Goal: Transaction & Acquisition: Book appointment/travel/reservation

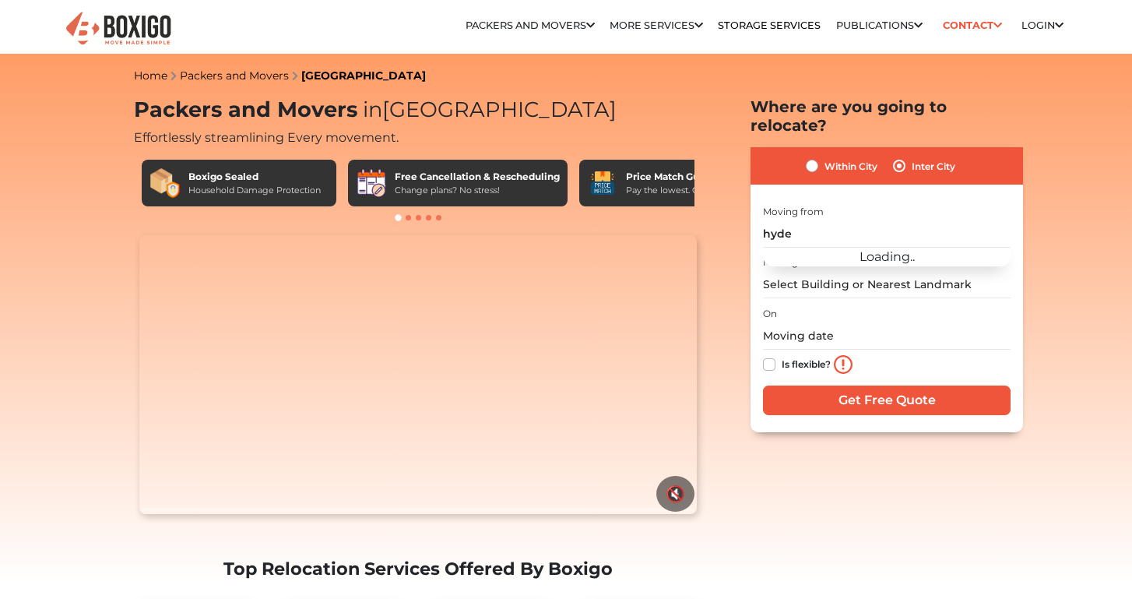
type input "[PERSON_NAME]"
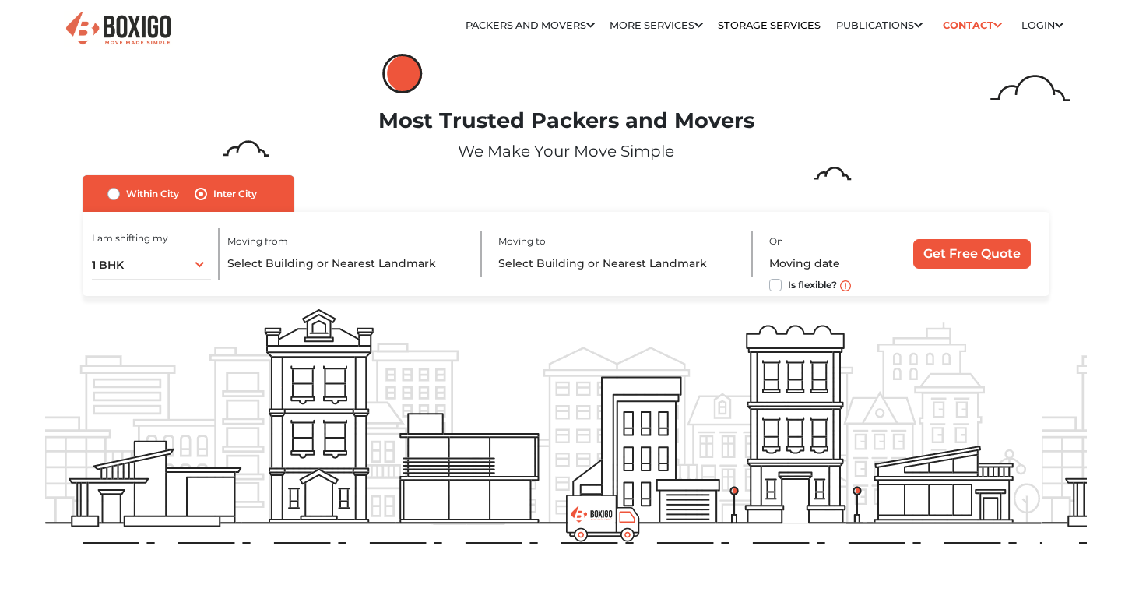
click at [201, 262] on div "1 BHK 1 BHK 2 BHK 3 BHK 3 + BHK FEW ITEMS" at bounding box center [151, 263] width 119 height 33
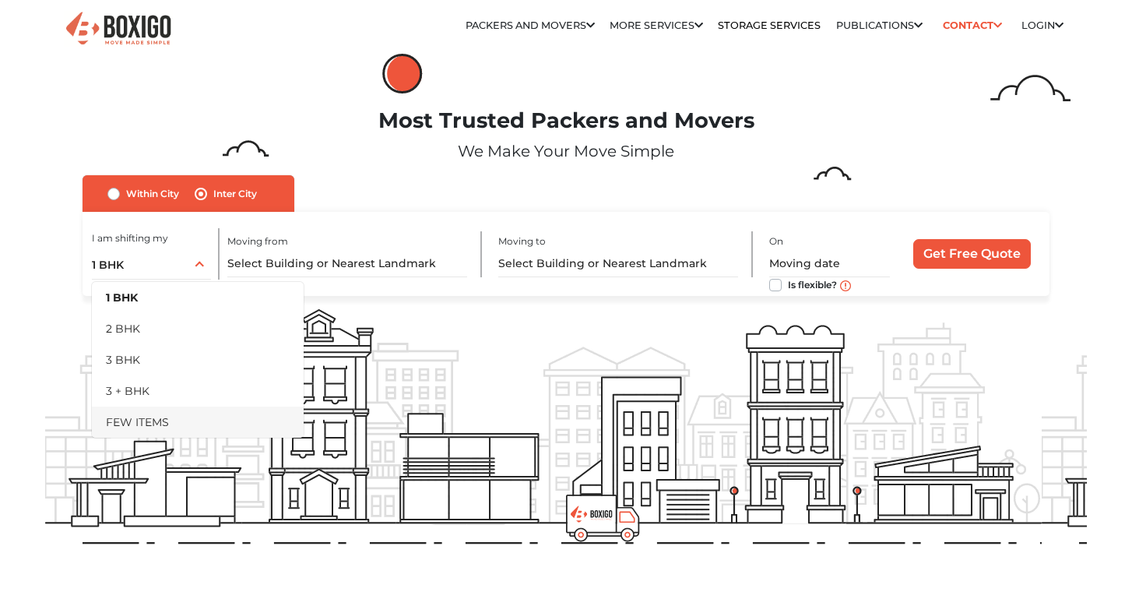
click at [159, 418] on li "FEW ITEMS" at bounding box center [198, 421] width 212 height 31
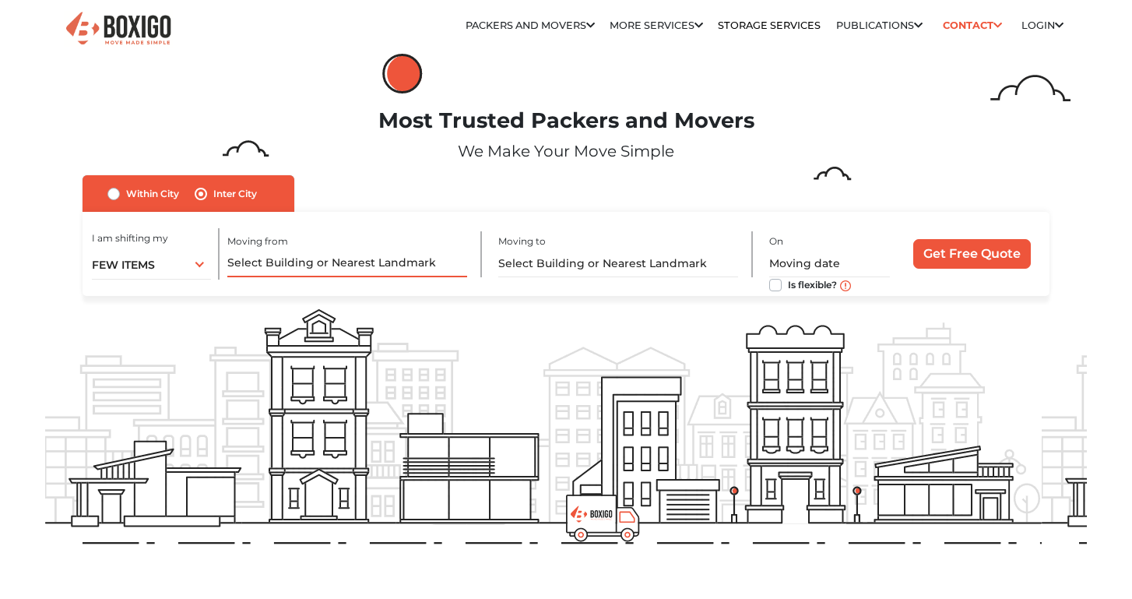
click at [327, 254] on input "text" at bounding box center [347, 263] width 240 height 27
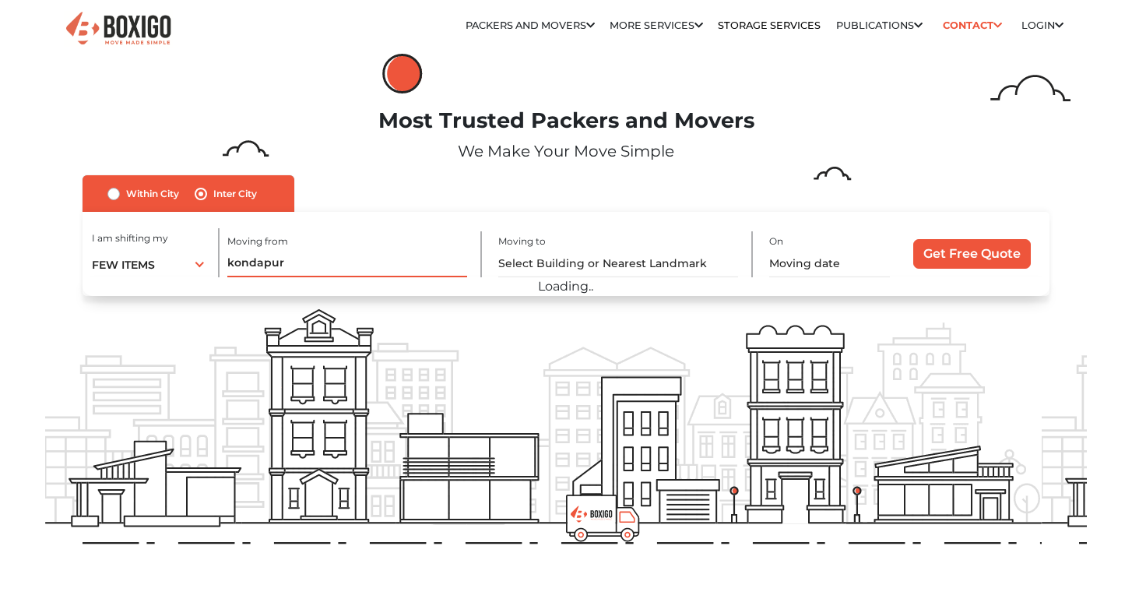
click at [307, 262] on input "kondapur" at bounding box center [347, 263] width 240 height 27
click at [310, 265] on input "kondapur" at bounding box center [347, 263] width 240 height 27
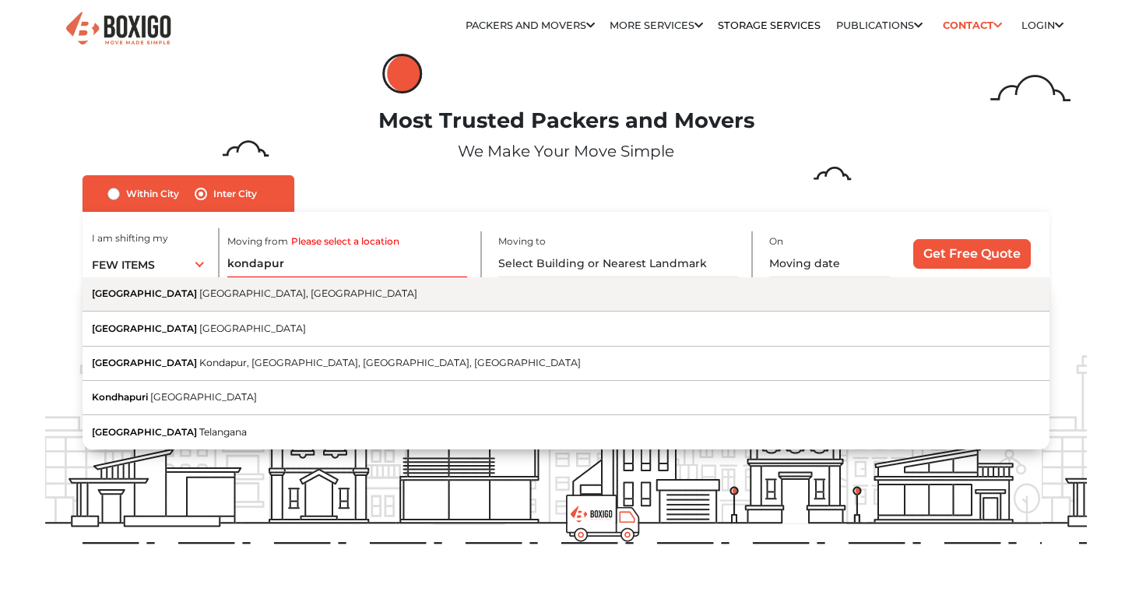
click at [239, 290] on span "Hyderabad, Telangana" at bounding box center [308, 293] width 218 height 12
type input "Kondapur, Hyderabad, Telangana"
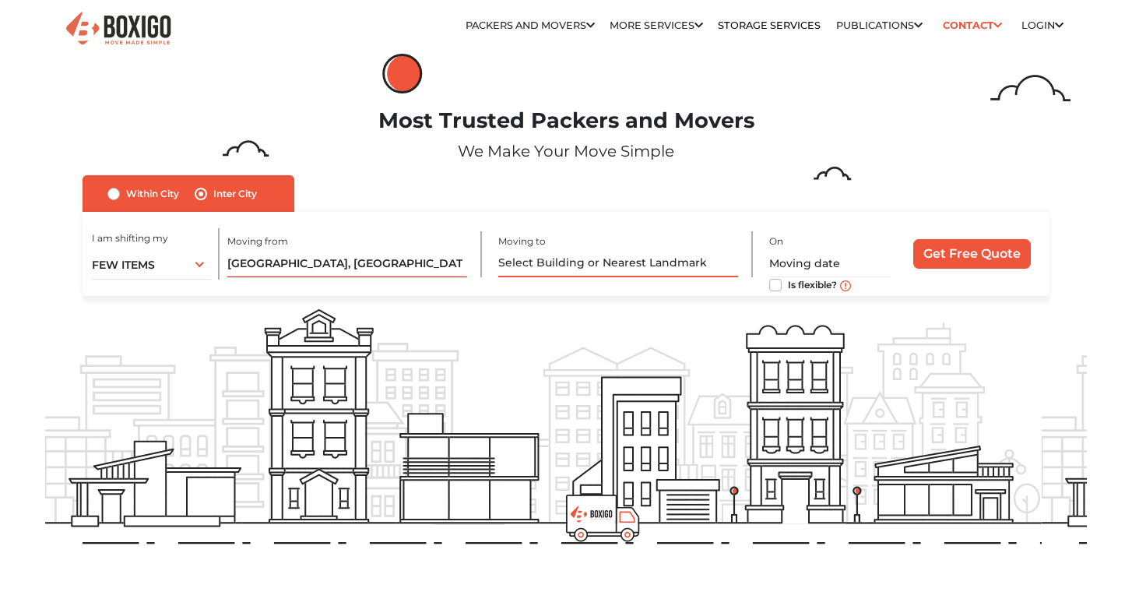
click at [552, 267] on input "text" at bounding box center [618, 263] width 240 height 27
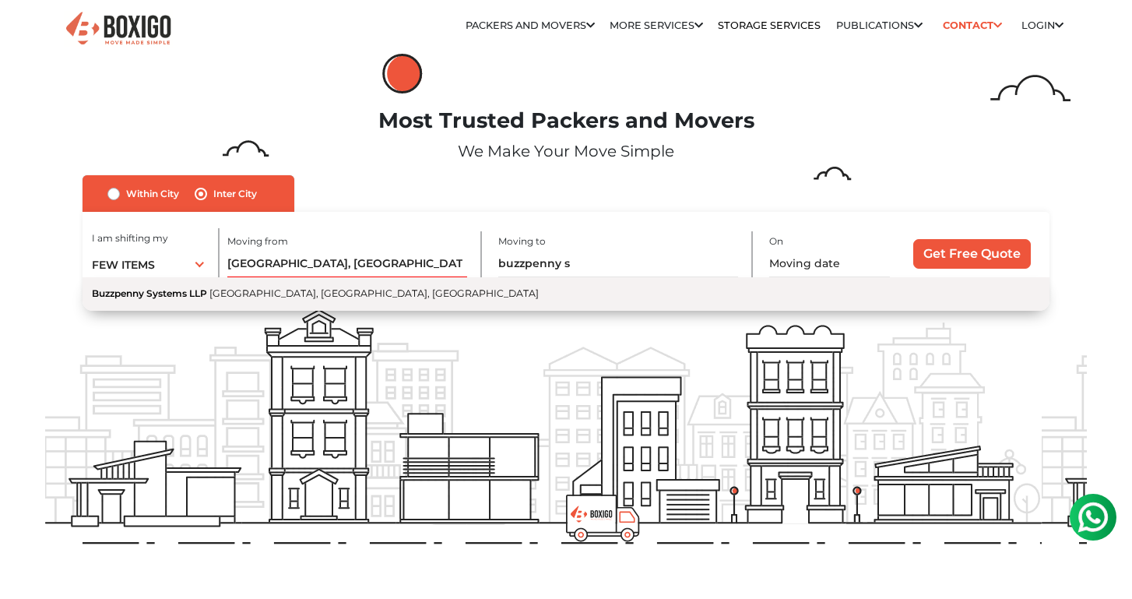
click at [364, 293] on span "New Shivbari Road, Chanakya Nagar, Ambedkar Colony, Bikaner, Rajasthan" at bounding box center [373, 293] width 329 height 12
type input "Buzzpenny Systems LLP, New Shivbari Road, Chanakya Nagar, Ambedkar Colony, Bika…"
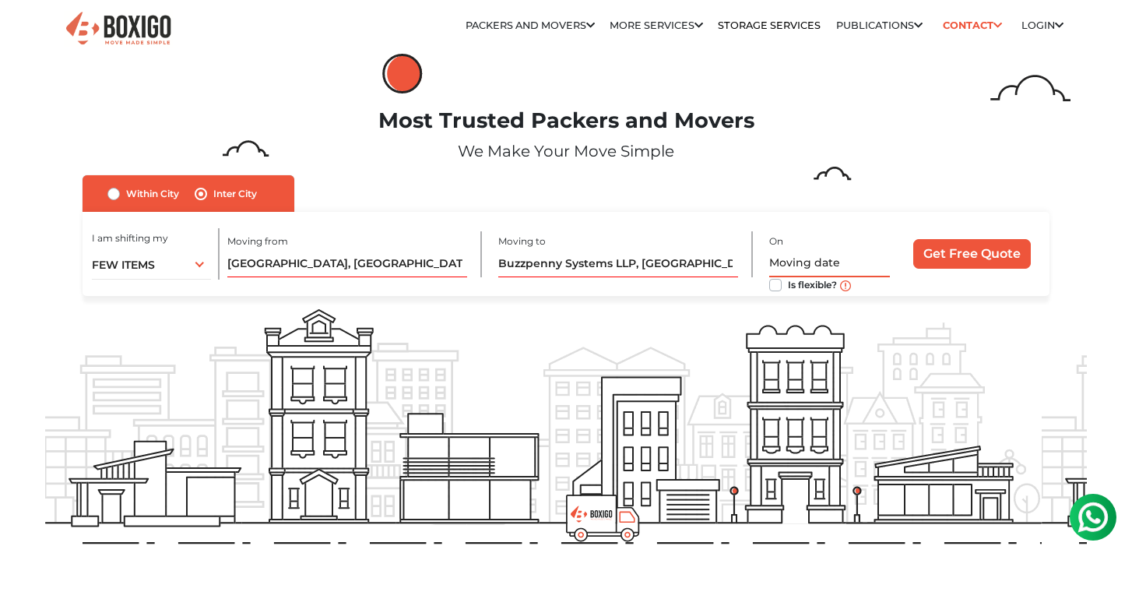
click at [822, 267] on input "text" at bounding box center [829, 263] width 121 height 27
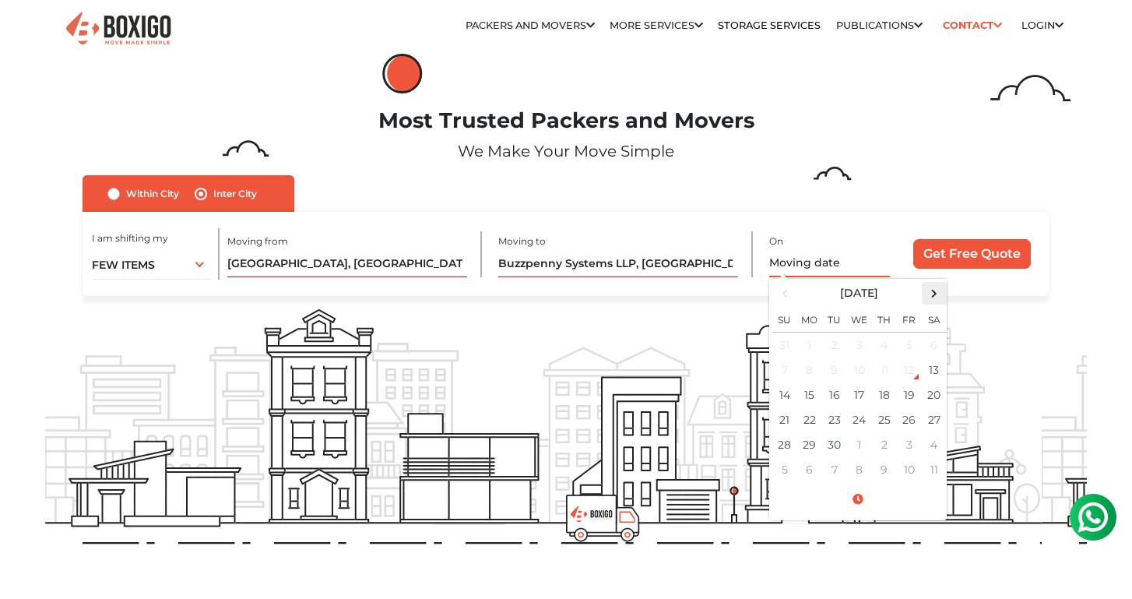
click at [925, 296] on span at bounding box center [933, 293] width 21 height 21
click at [934, 371] on td "11" at bounding box center [934, 369] width 25 height 25
type input "10/11/2025 12:00 AM"
click at [992, 251] on input "Get Free Quote" at bounding box center [972, 254] width 118 height 30
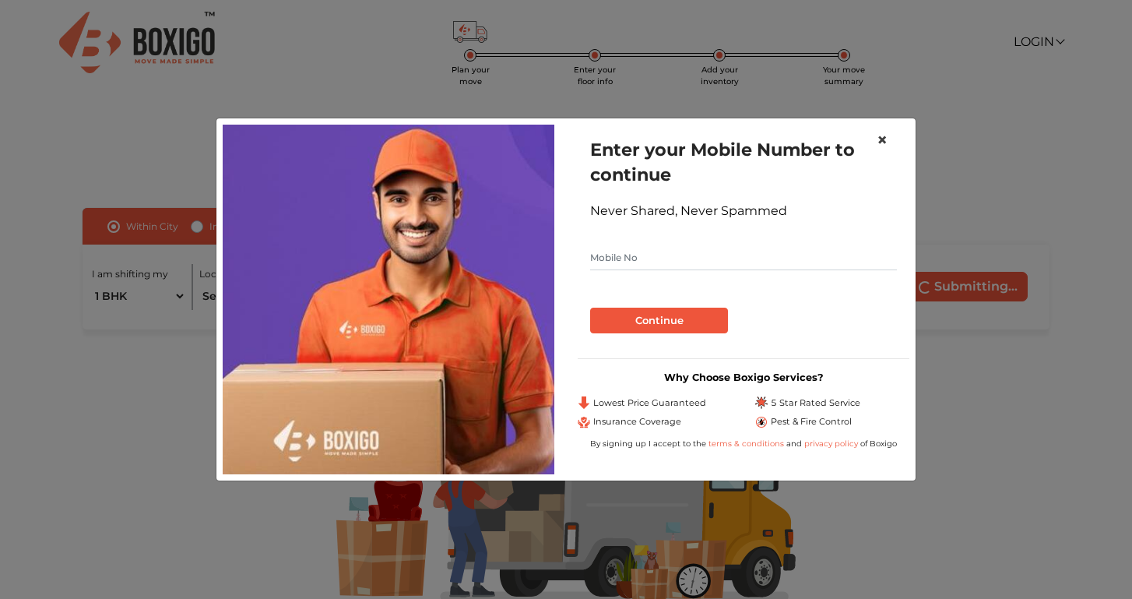
click at [878, 142] on span "×" at bounding box center [881, 139] width 11 height 23
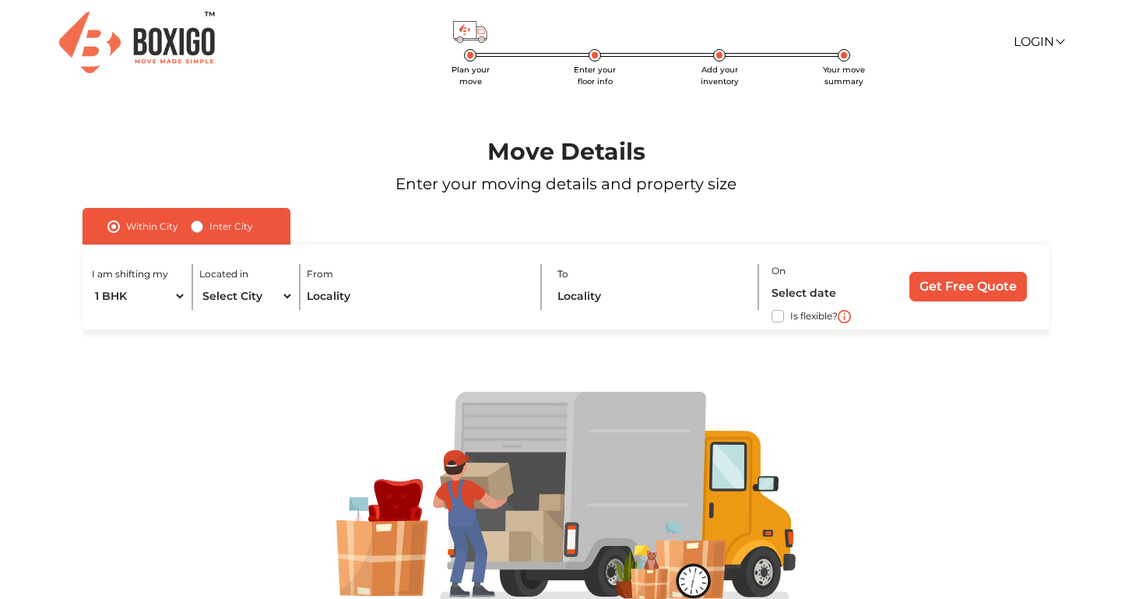
click at [210, 233] on label "Inter City" at bounding box center [231, 226] width 44 height 19
click at [203, 233] on input "Inter City" at bounding box center [197, 225] width 12 height 16
radio input "true"
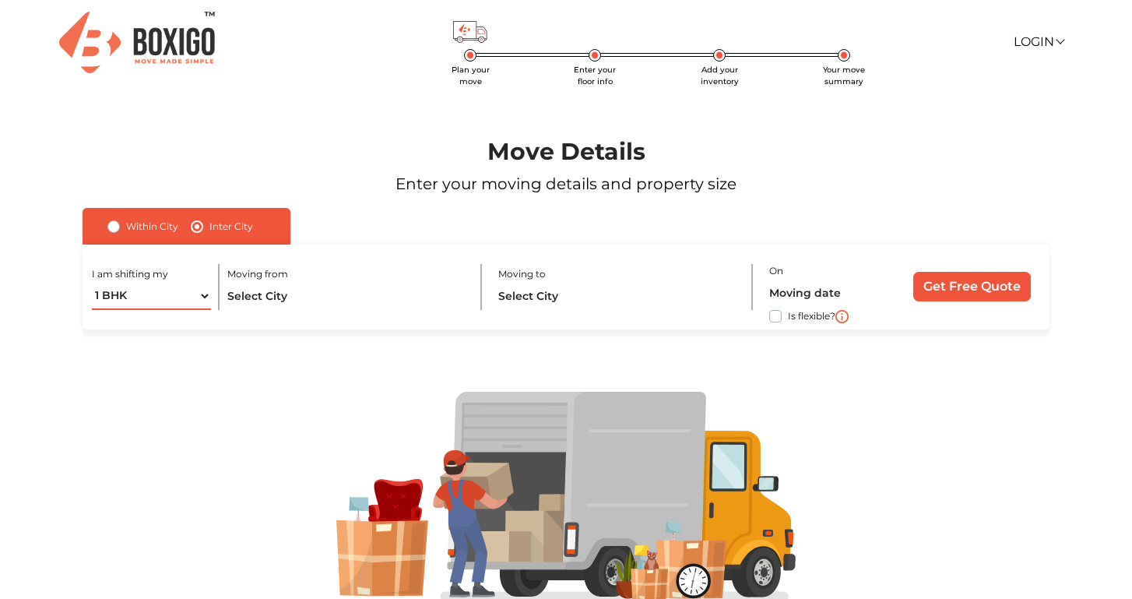
select select "FEW ITEMS"
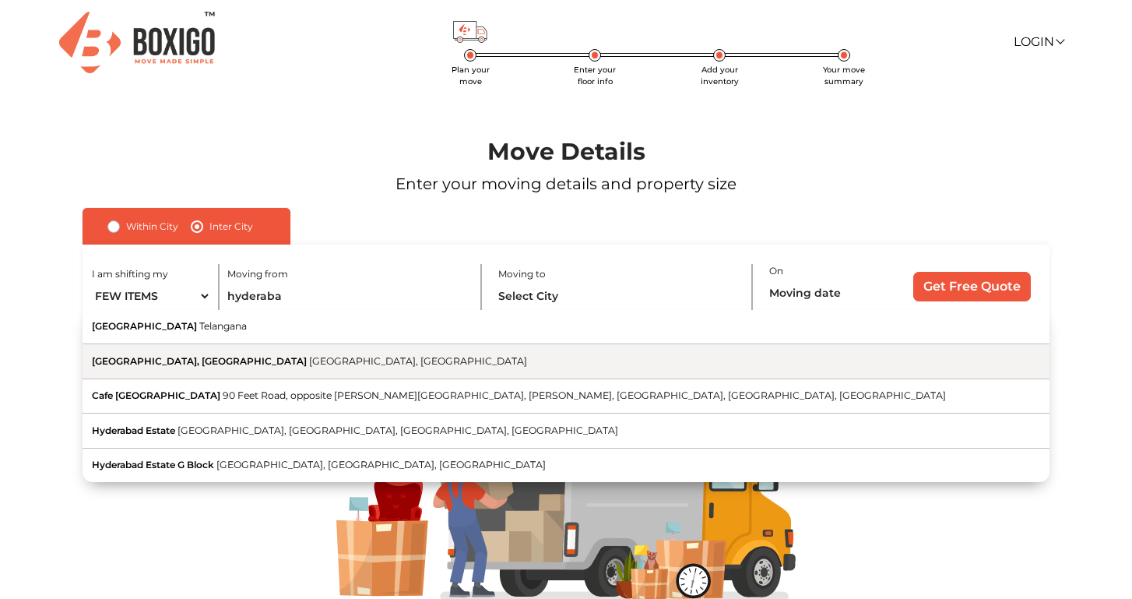
click at [309, 355] on span "Mumbai, Maharashtra" at bounding box center [418, 361] width 218 height 12
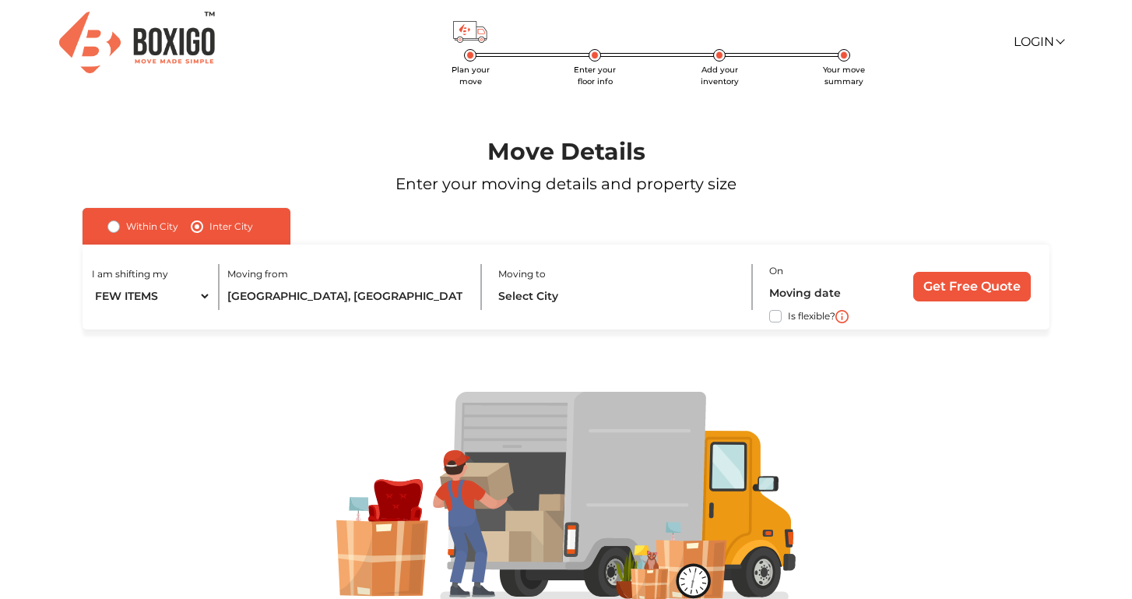
click at [290, 355] on div at bounding box center [565, 496] width 1065 height 335
click at [335, 300] on input "Hyderabad Estate, Malabar Hill, Mumbai, Maharashtra" at bounding box center [347, 296] width 240 height 27
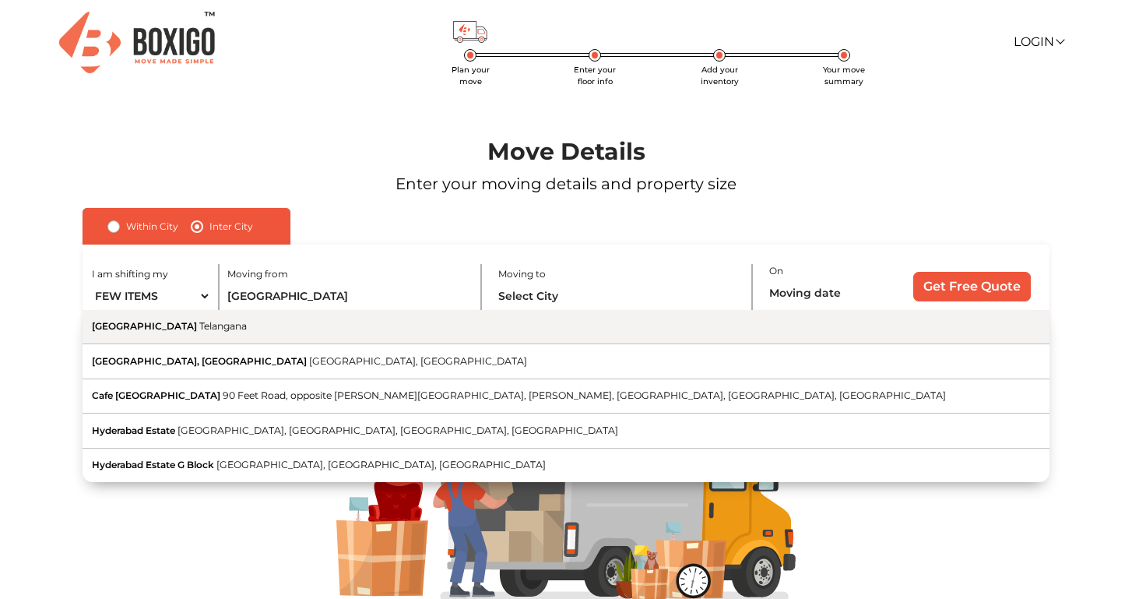
click at [276, 325] on button "Hyderabad Telangana" at bounding box center [566, 327] width 967 height 34
type input "Hyderabad, Telangana"
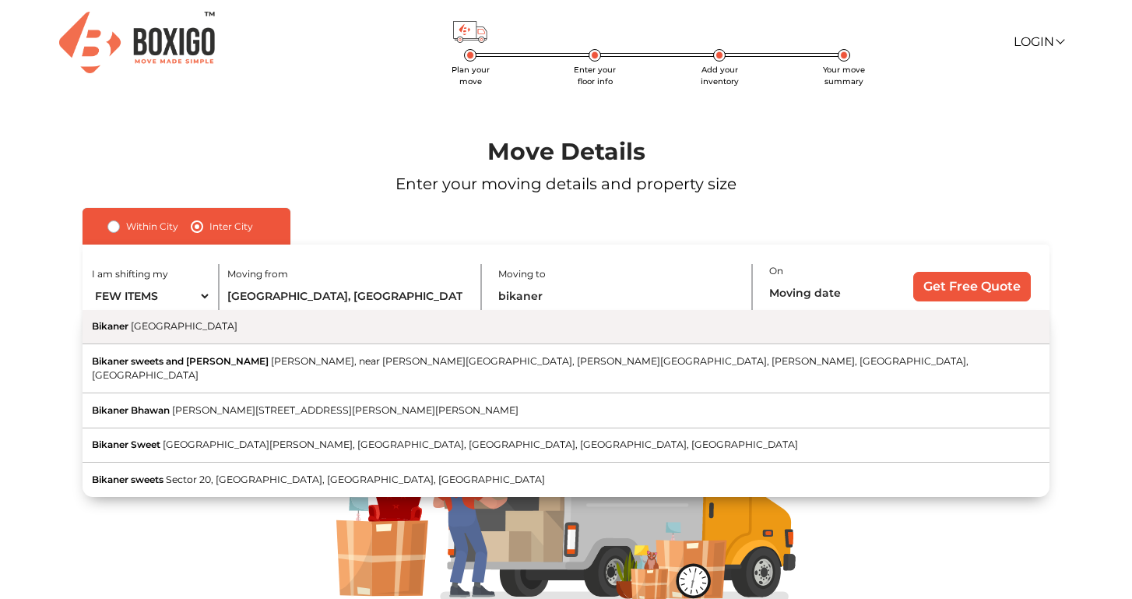
click at [558, 327] on button "Bikaner Rajasthan" at bounding box center [566, 327] width 967 height 34
type input "Bikaner, Rajasthan"
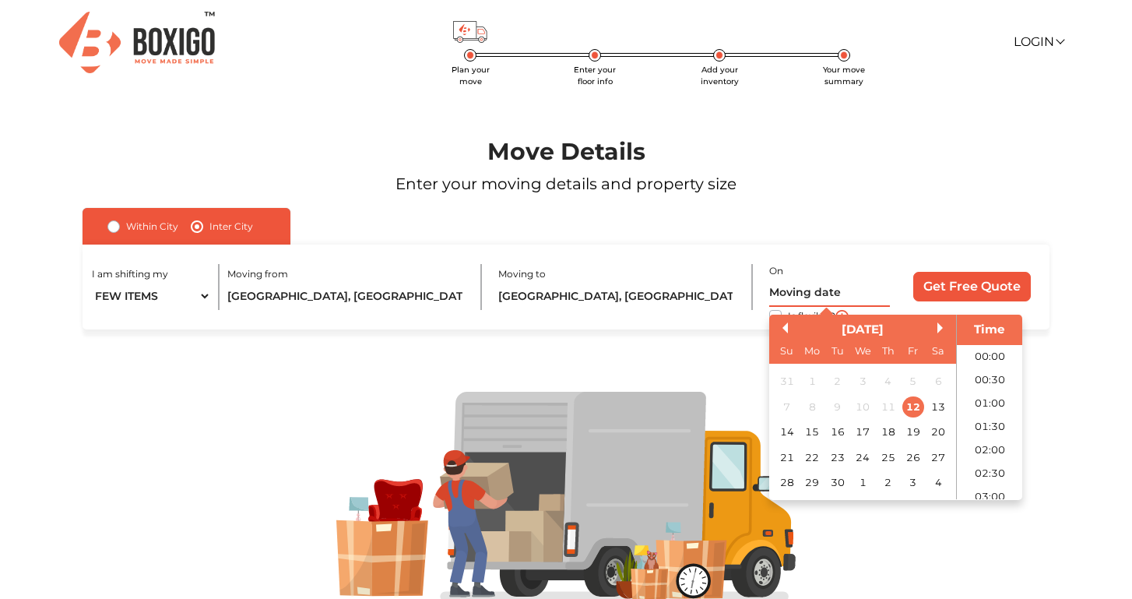
click at [802, 290] on input "text" at bounding box center [829, 292] width 121 height 27
click at [932, 482] on div "4" at bounding box center [938, 482] width 21 height 21
type input "04/10/2025 12:00 AM"
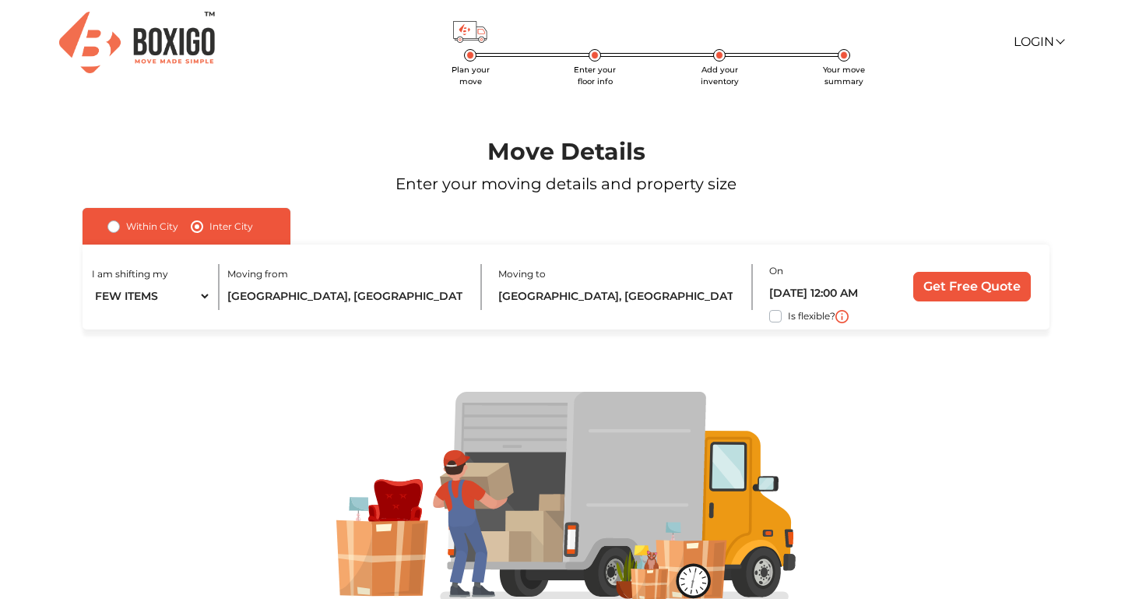
click at [981, 279] on input "Get Free Quote" at bounding box center [972, 287] width 118 height 30
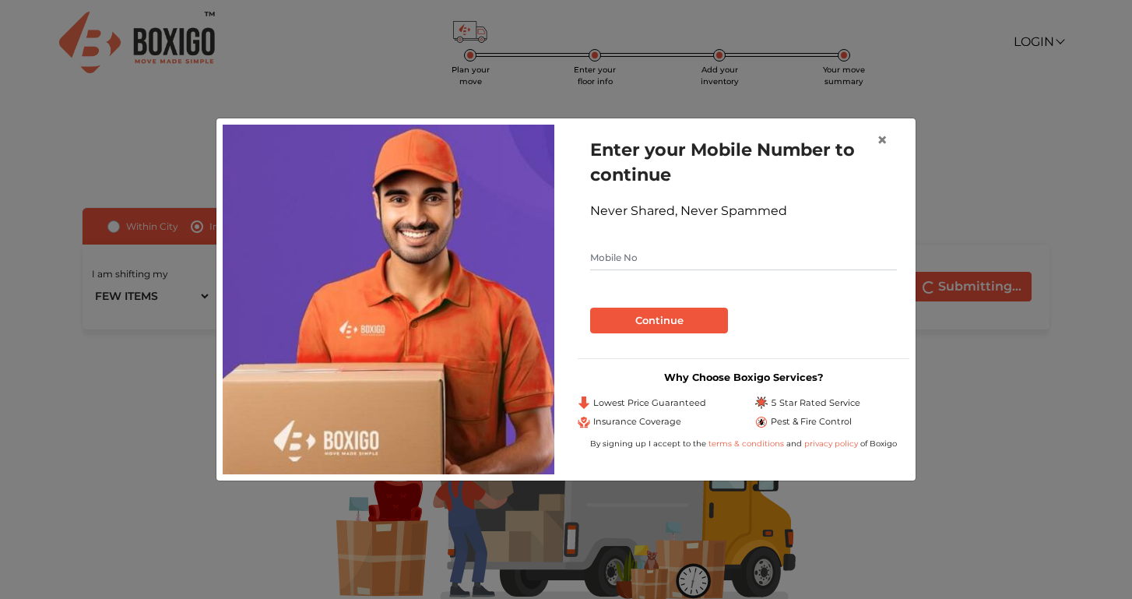
click at [775, 259] on input "text" at bounding box center [743, 257] width 307 height 25
type input "9928267664"
click at [628, 342] on div "Enter your Mobile Number to continue Never Shared, Never Spammed 9928267664 Con…" at bounding box center [744, 235] width 332 height 221
click at [617, 325] on button "Continue" at bounding box center [659, 320] width 138 height 26
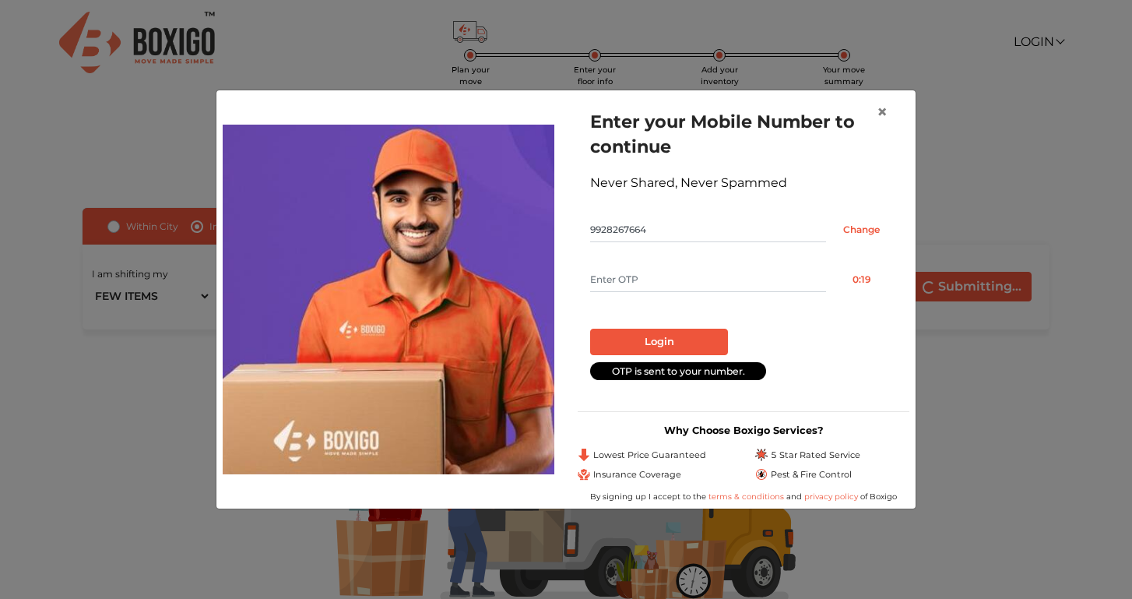
click at [644, 261] on form "Enter your Mobile Number to continue Never Shared, Never Spammed 9928267664 Cha…" at bounding box center [743, 244] width 307 height 270
click at [631, 268] on input "text" at bounding box center [708, 279] width 236 height 25
click at [628, 275] on input "text" at bounding box center [708, 279] width 236 height 25
type input "1664"
click at [659, 342] on button "Login" at bounding box center [659, 341] width 138 height 26
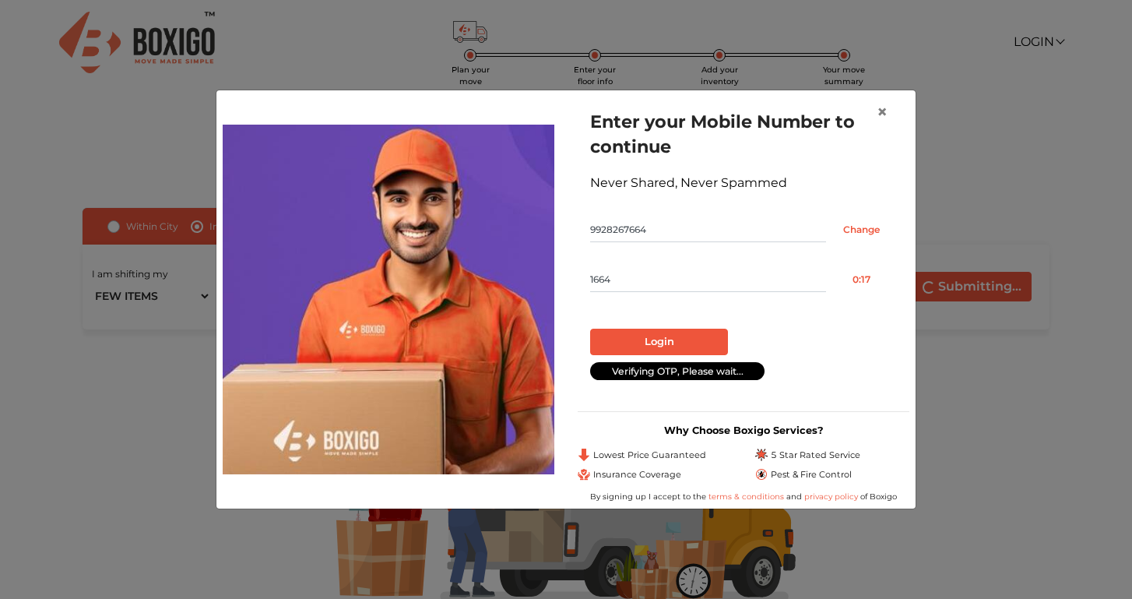
click at [694, 339] on form "Enter your Mobile Number to continue Never Shared, Never Spammed 9928267664 Cha…" at bounding box center [743, 244] width 307 height 270
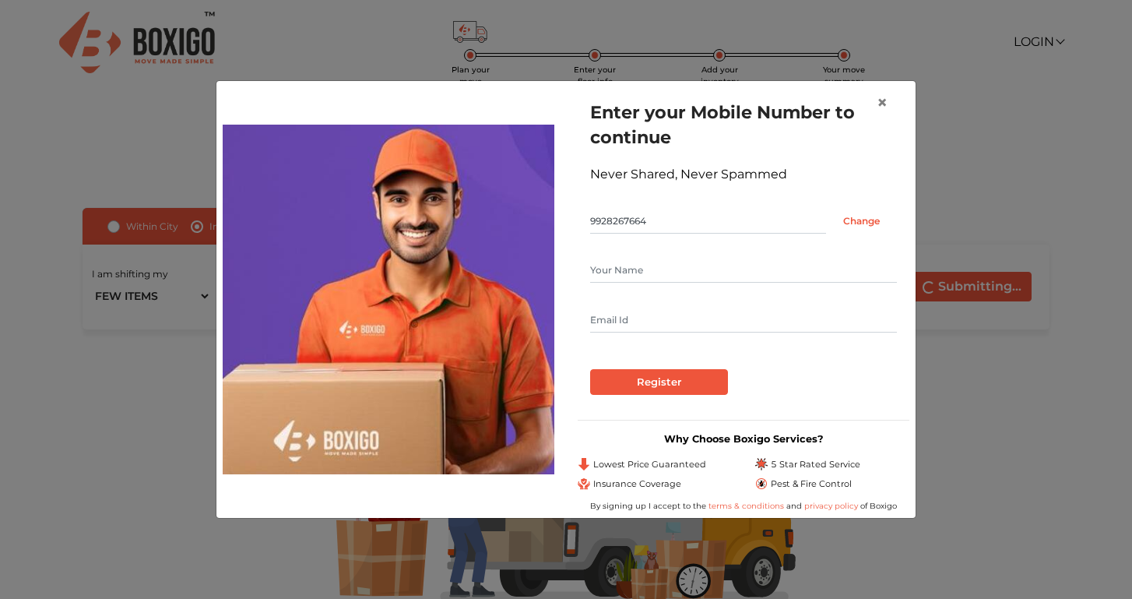
click at [701, 374] on input "Register" at bounding box center [659, 382] width 138 height 26
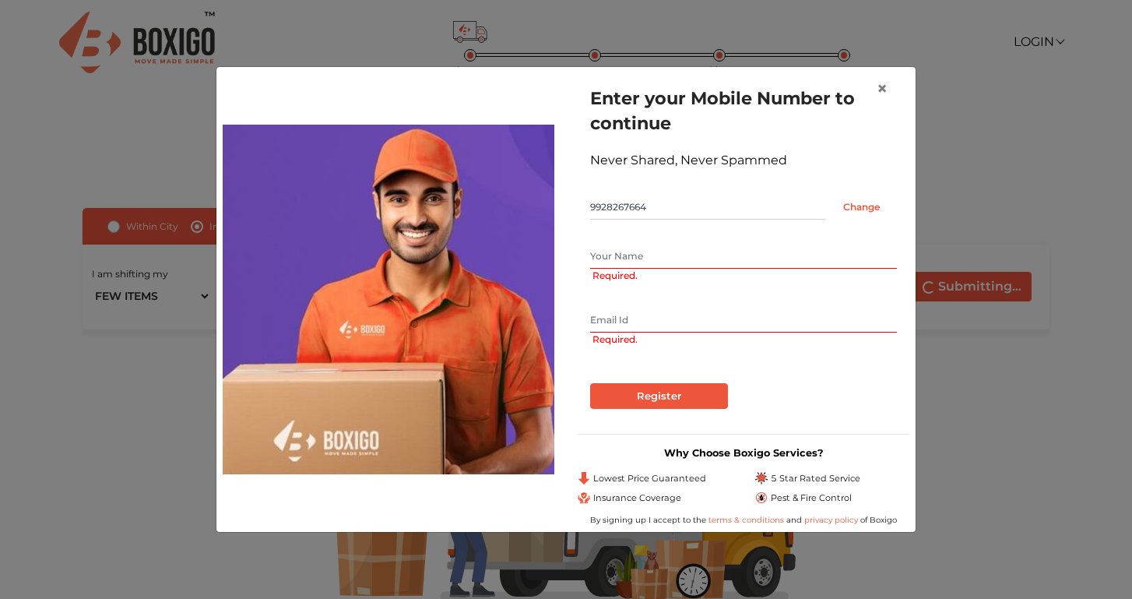
click at [694, 252] on input "text" at bounding box center [743, 256] width 307 height 25
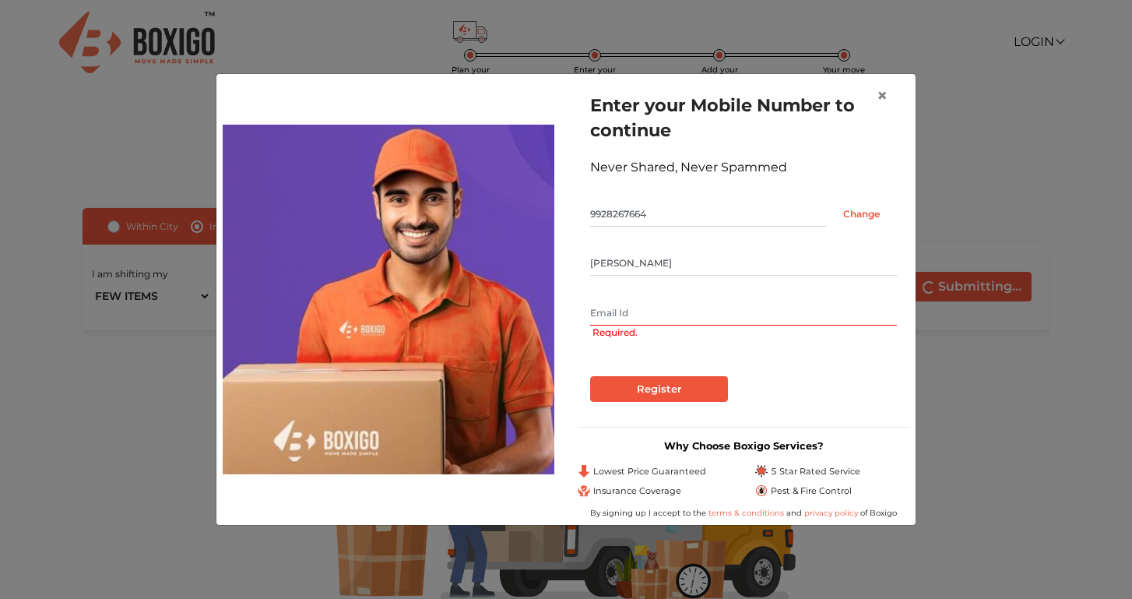
type input "khushal"
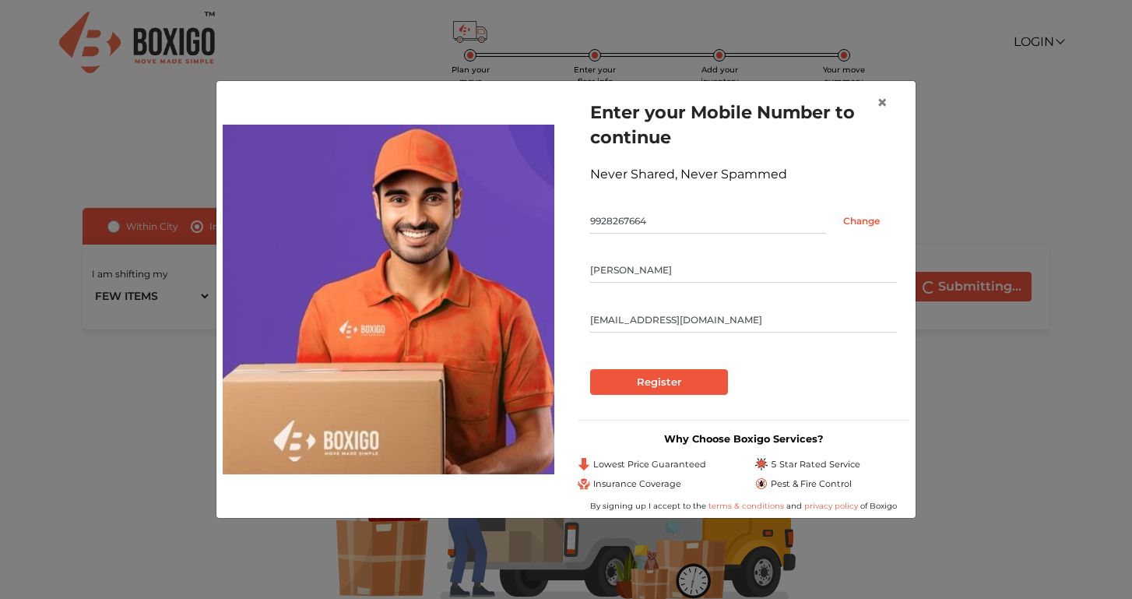
type input "ttechniquets@gmail.com"
click at [659, 382] on input "Register" at bounding box center [659, 382] width 138 height 26
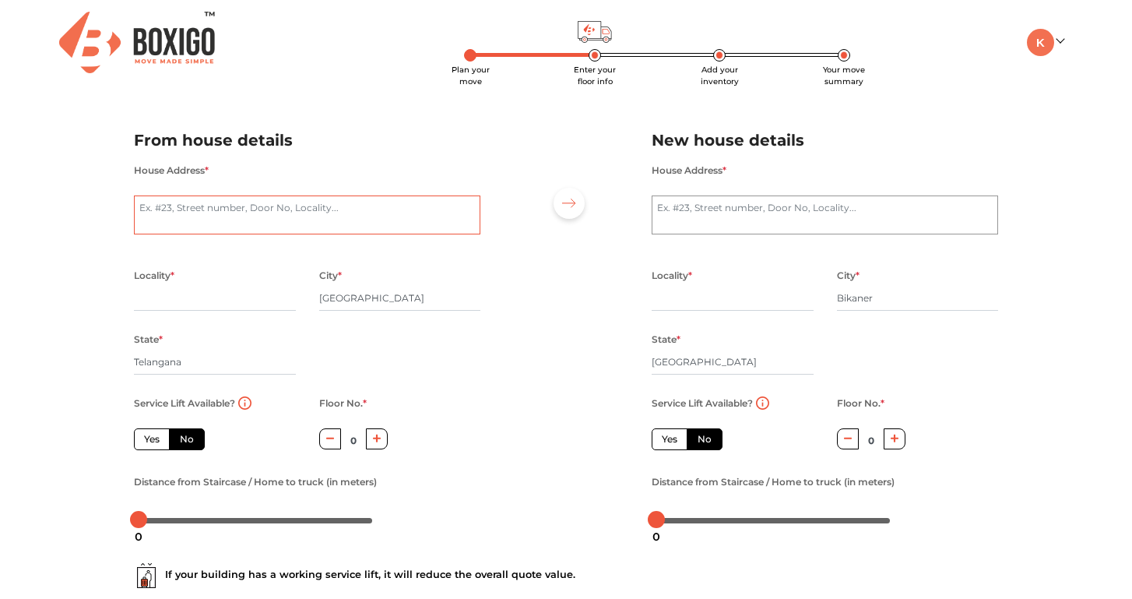
click at [290, 215] on textarea "House Address *" at bounding box center [307, 214] width 346 height 39
type textarea "helloworld armaan"
click at [199, 290] on input "text" at bounding box center [215, 298] width 162 height 25
type input "kondapur"
click at [150, 445] on label "Yes" at bounding box center [152, 439] width 36 height 22
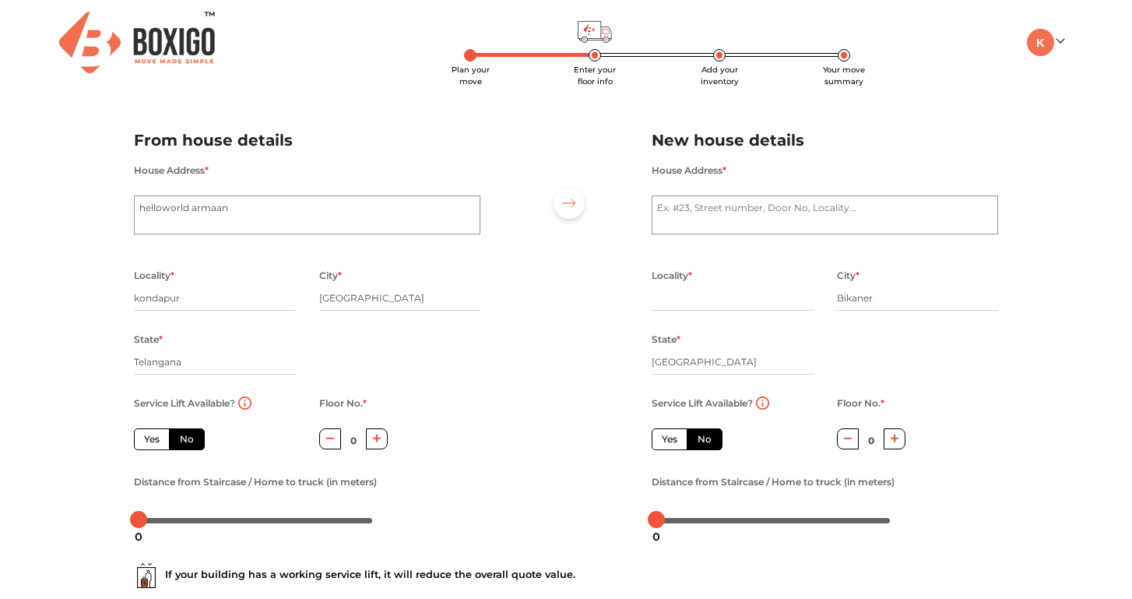
click at [150, 442] on input "Yes" at bounding box center [149, 437] width 10 height 10
radio input "true"
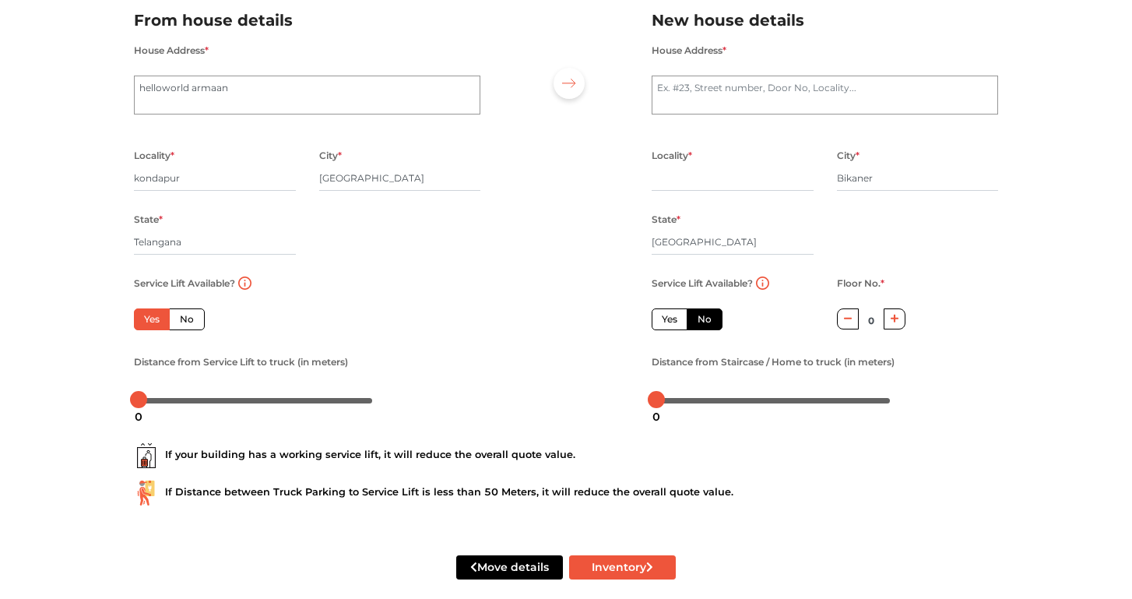
scroll to position [123, 0]
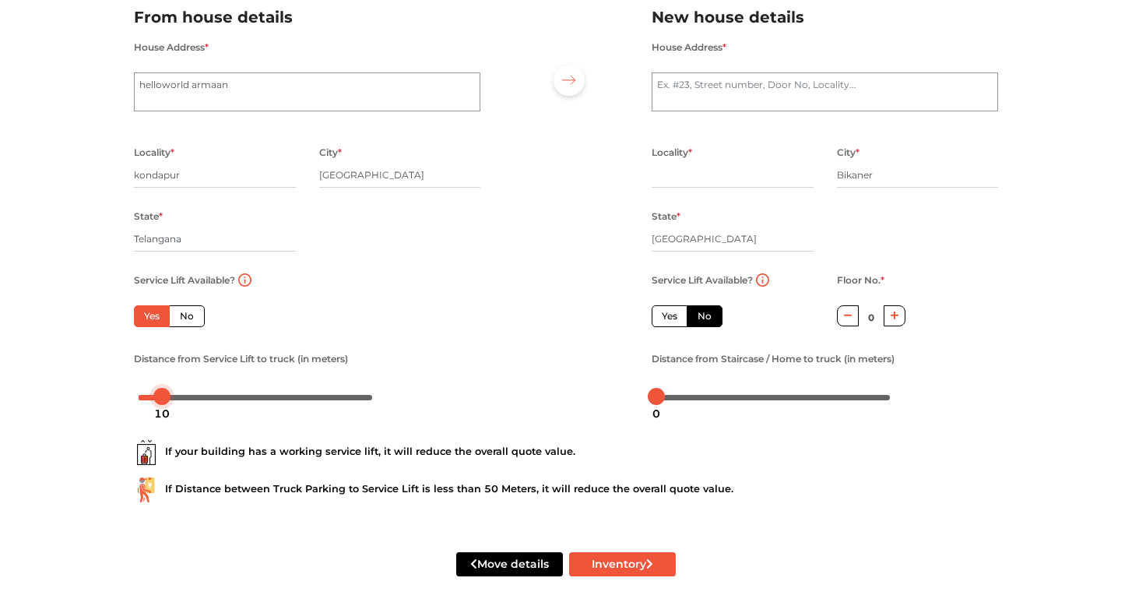
drag, startPoint x: 139, startPoint y: 393, endPoint x: 161, endPoint y: 395, distance: 22.7
click at [161, 395] on div at bounding box center [161, 396] width 17 height 17
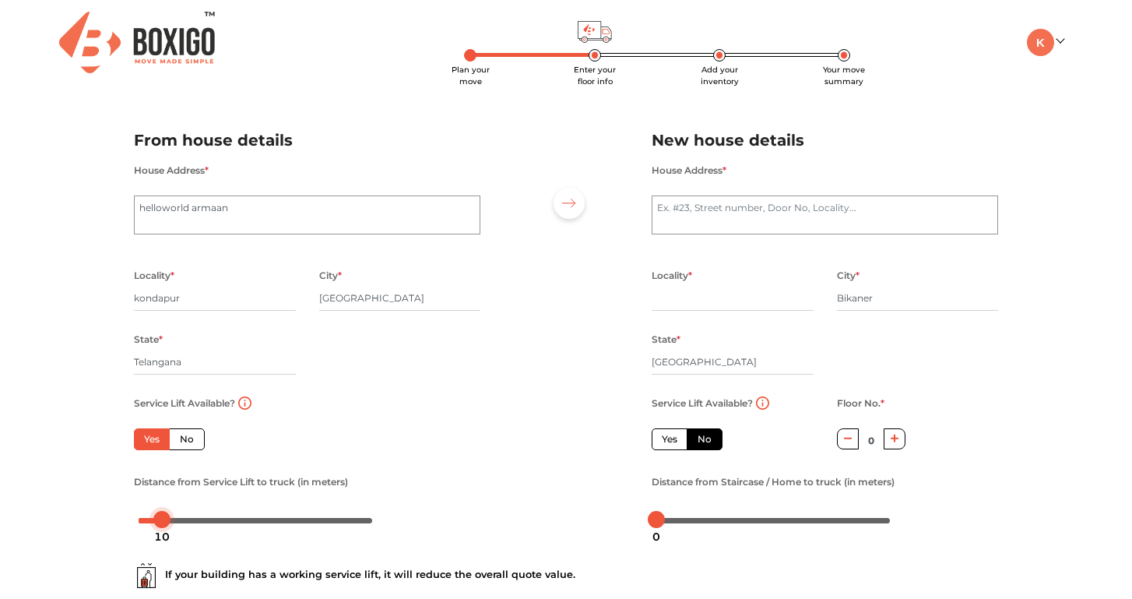
scroll to position [0, 0]
click at [816, 211] on textarea "House Address *" at bounding box center [825, 214] width 346 height 39
type textarea "b"
type textarea "bikaner"
type input "bikaner"
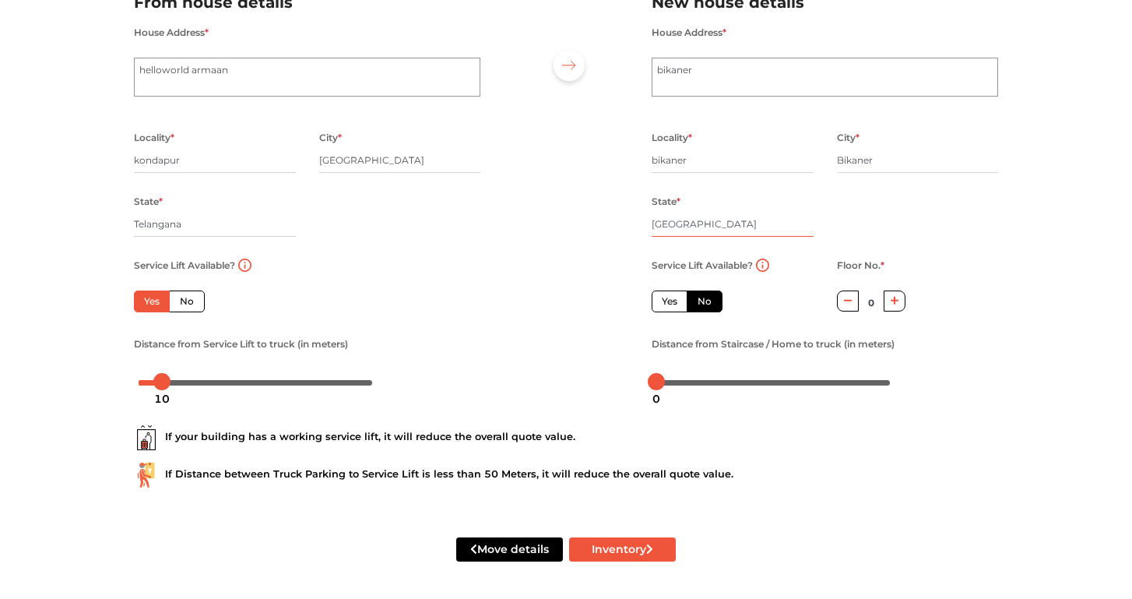
scroll to position [139, 0]
click at [605, 539] on button "Inventory" at bounding box center [622, 549] width 107 height 24
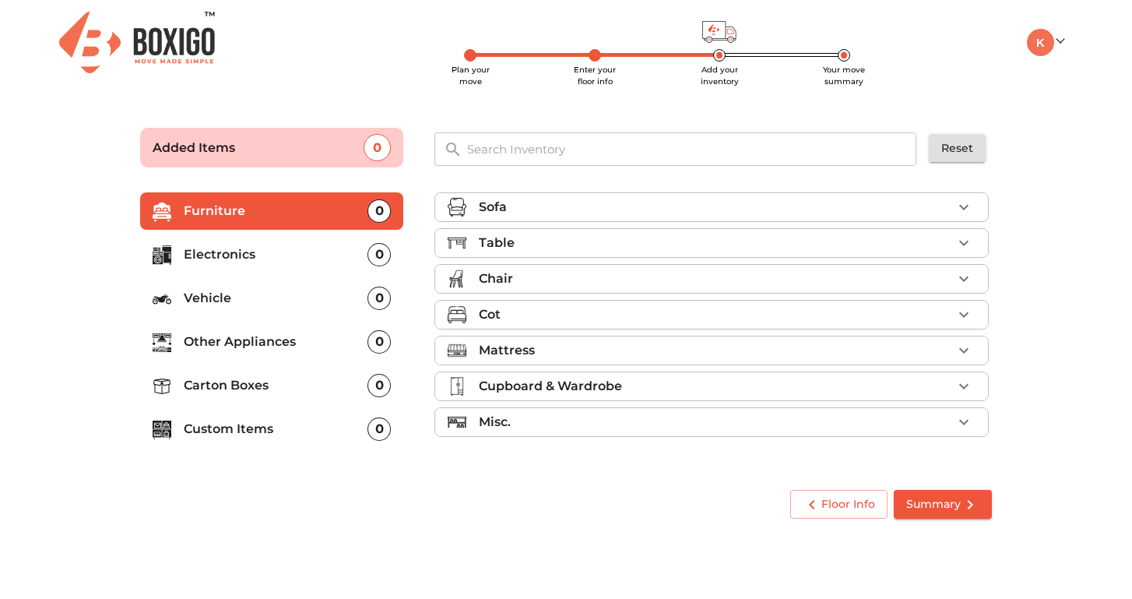
click at [288, 388] on p "Carton Boxes" at bounding box center [276, 385] width 184 height 19
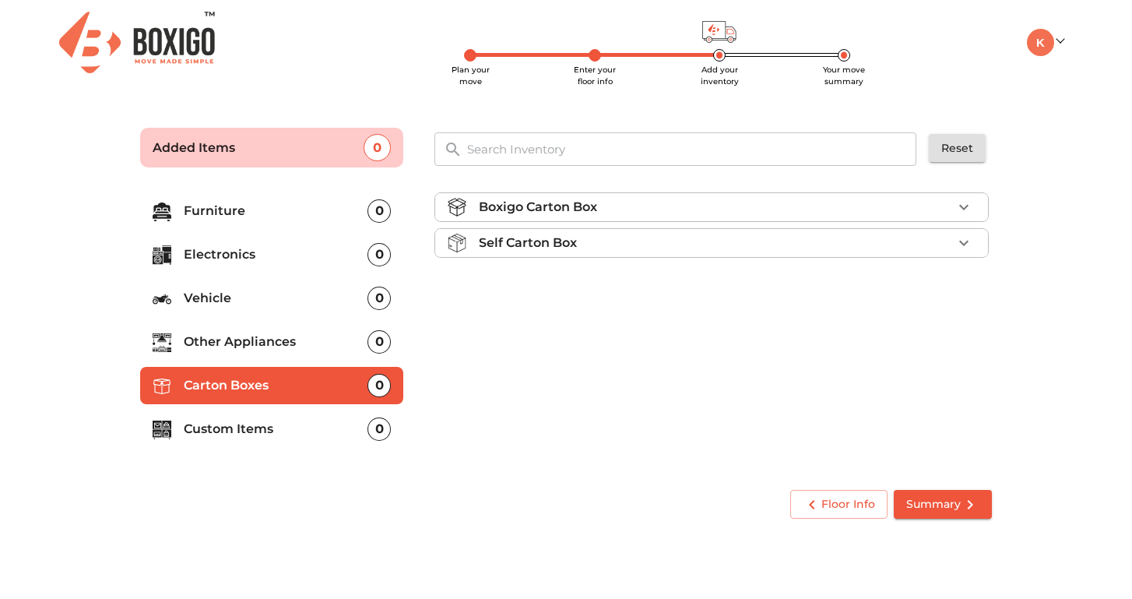
click at [258, 352] on li "Other Appliances 0" at bounding box center [271, 341] width 263 height 37
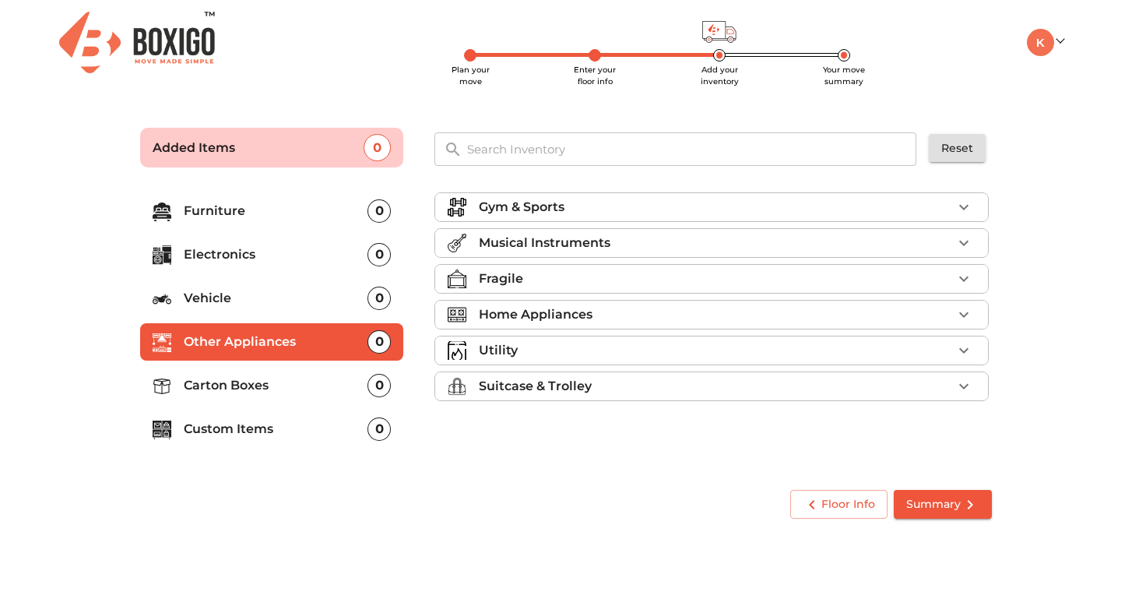
click at [276, 251] on p "Electronics" at bounding box center [276, 254] width 184 height 19
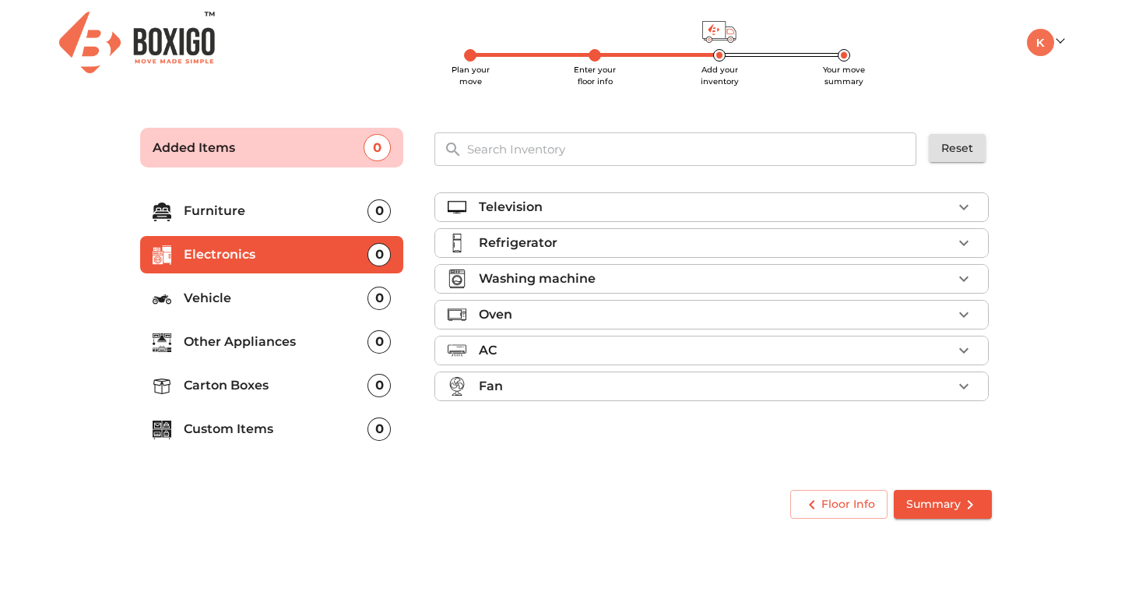
click at [482, 204] on p "Television" at bounding box center [511, 207] width 64 height 19
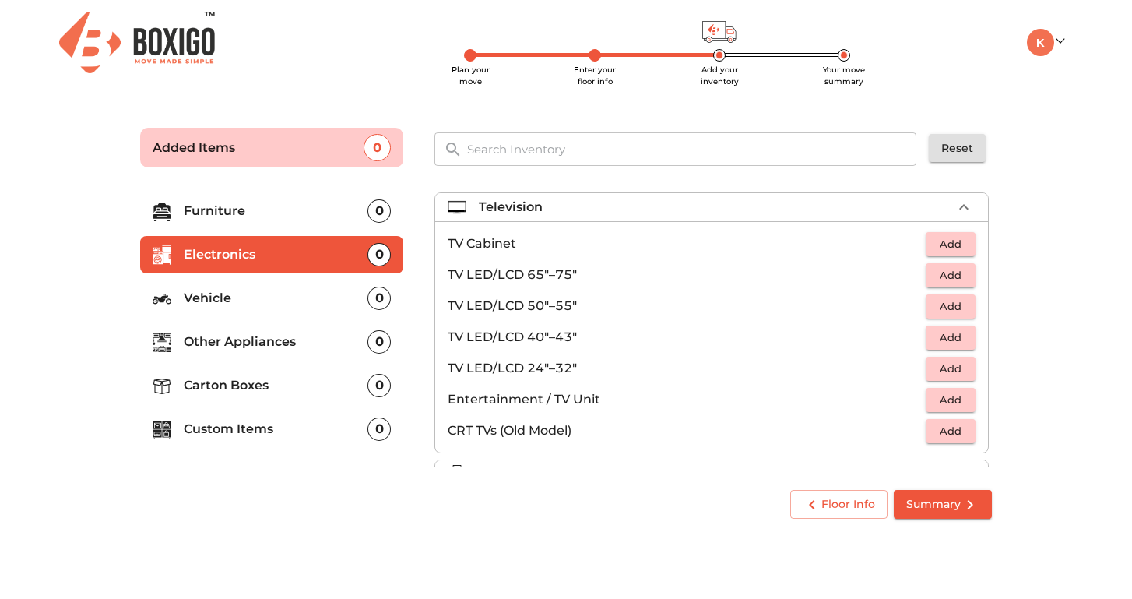
click at [954, 367] on span "Add" at bounding box center [950, 369] width 34 height 18
click at [315, 301] on p "Vehicle" at bounding box center [276, 298] width 184 height 19
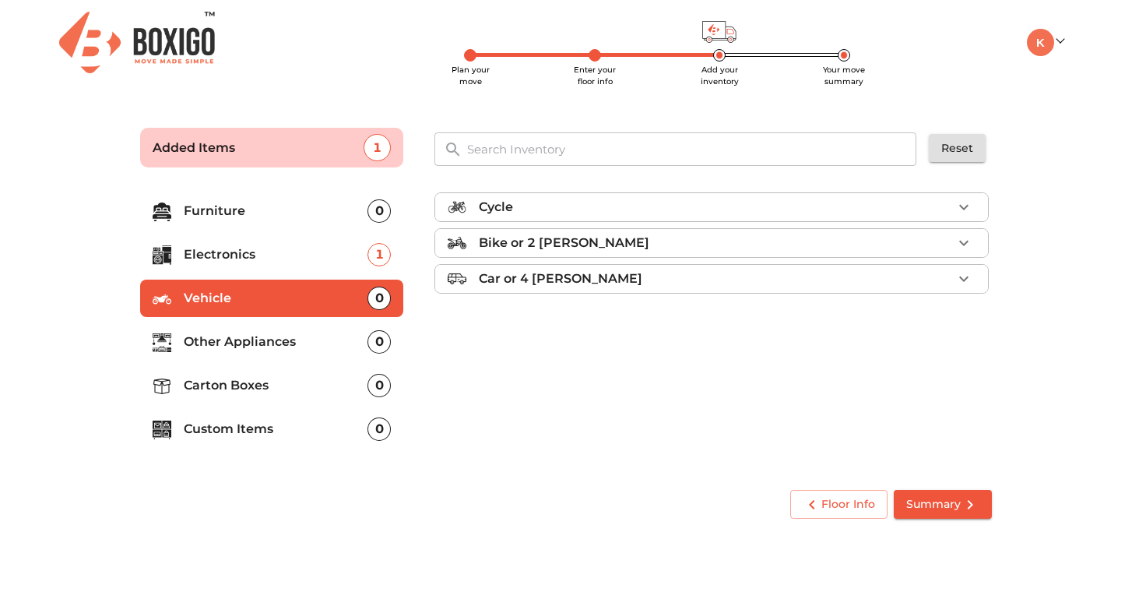
click at [334, 333] on p "Other Appliances" at bounding box center [276, 341] width 184 height 19
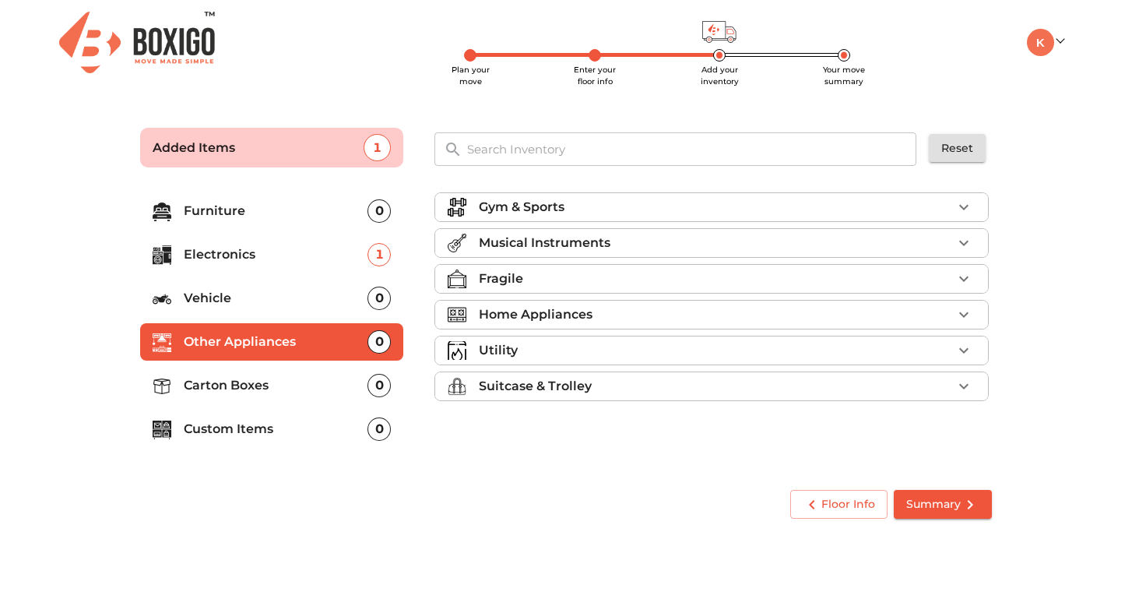
click at [342, 369] on li "Carton Boxes 0" at bounding box center [271, 385] width 263 height 37
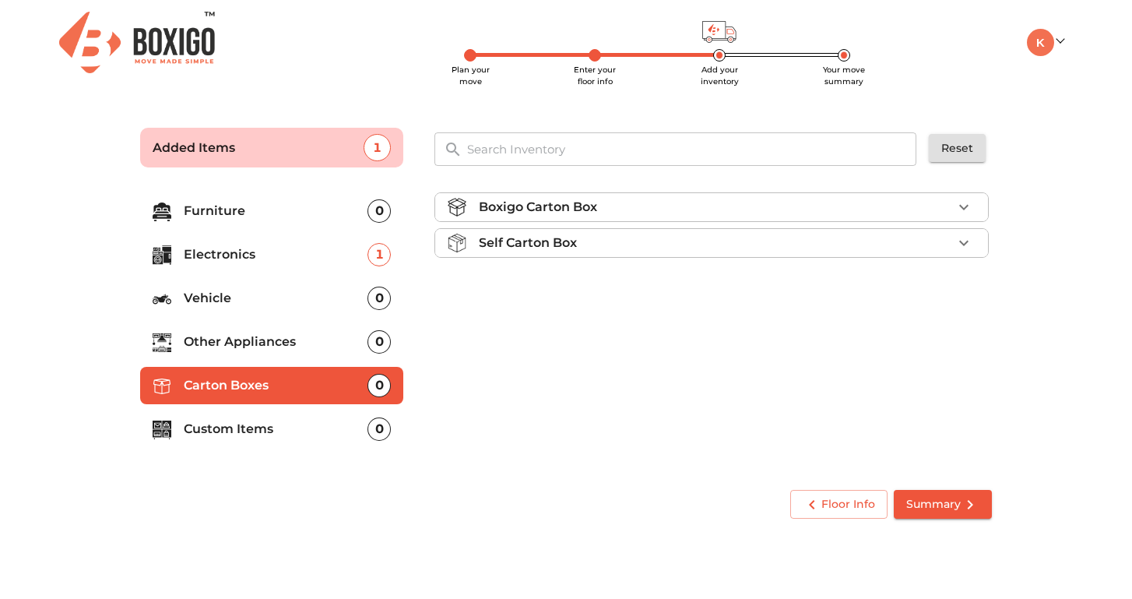
click at [932, 209] on div "Boxigo Carton Box" at bounding box center [715, 207] width 473 height 19
click at [923, 290] on div "Self Carton Box" at bounding box center [715, 287] width 473 height 19
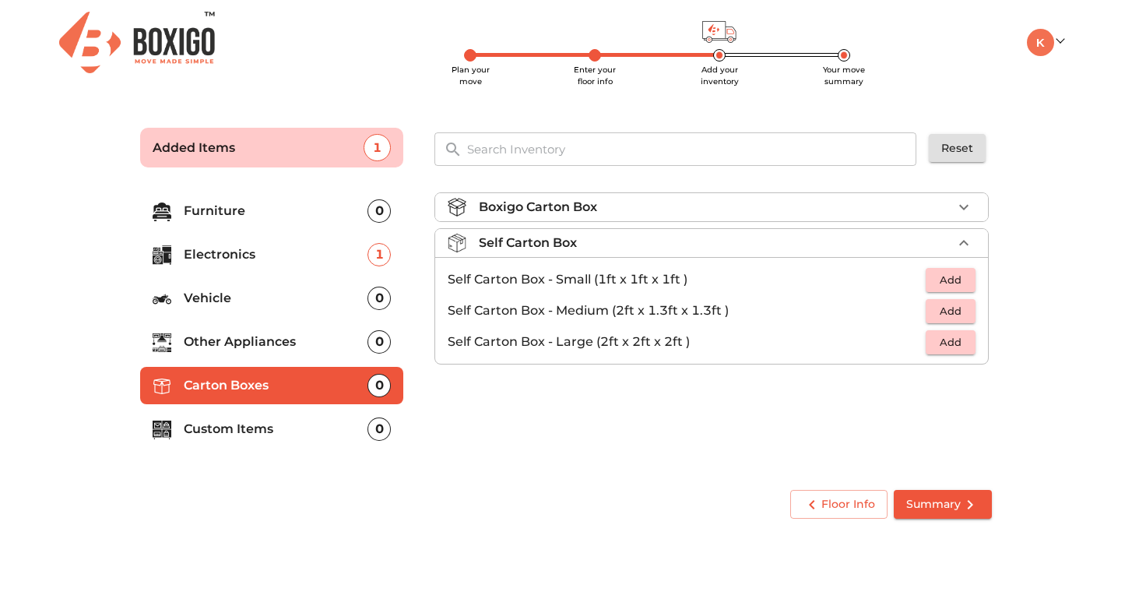
click at [951, 212] on div "Boxigo Carton Box" at bounding box center [715, 207] width 473 height 19
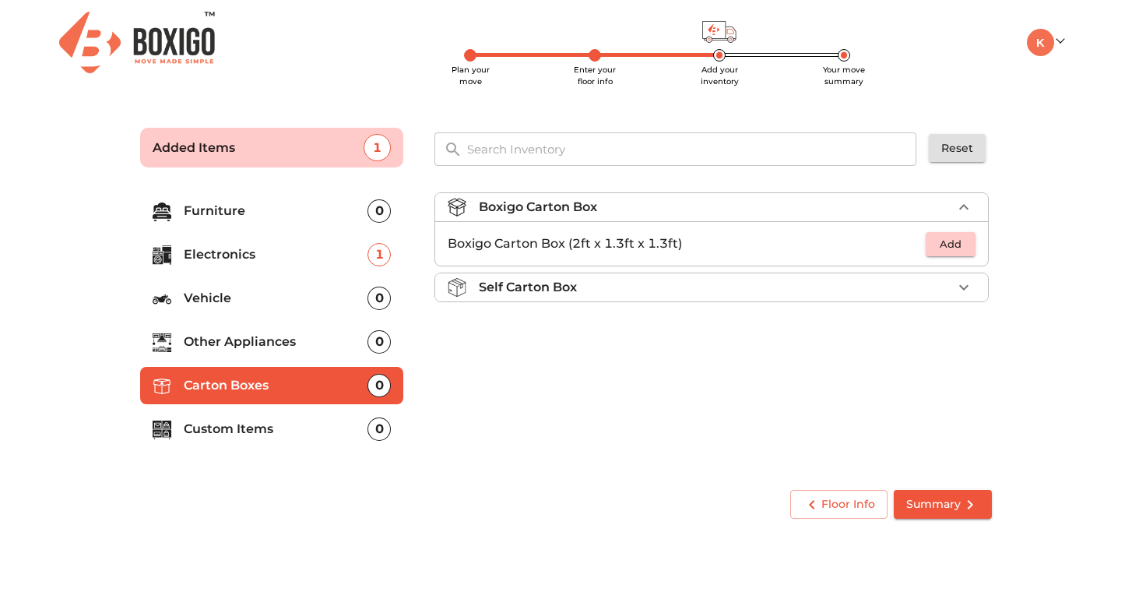
click at [953, 233] on button "Add" at bounding box center [950, 244] width 50 height 24
click at [262, 430] on p "Custom Items" at bounding box center [276, 429] width 184 height 19
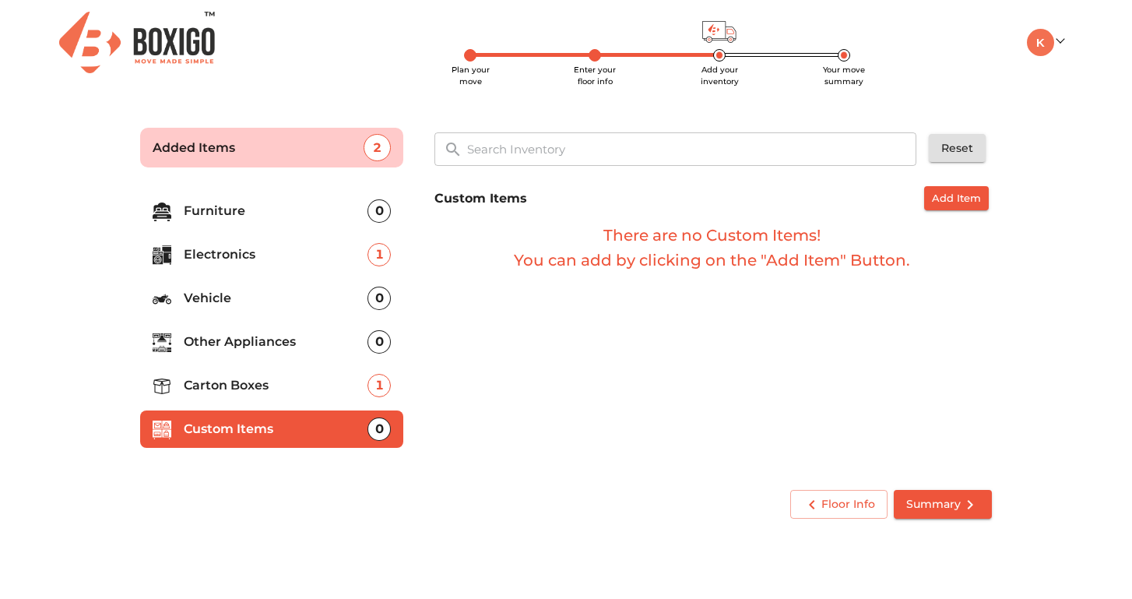
click at [518, 153] on input "text" at bounding box center [692, 148] width 469 height 33
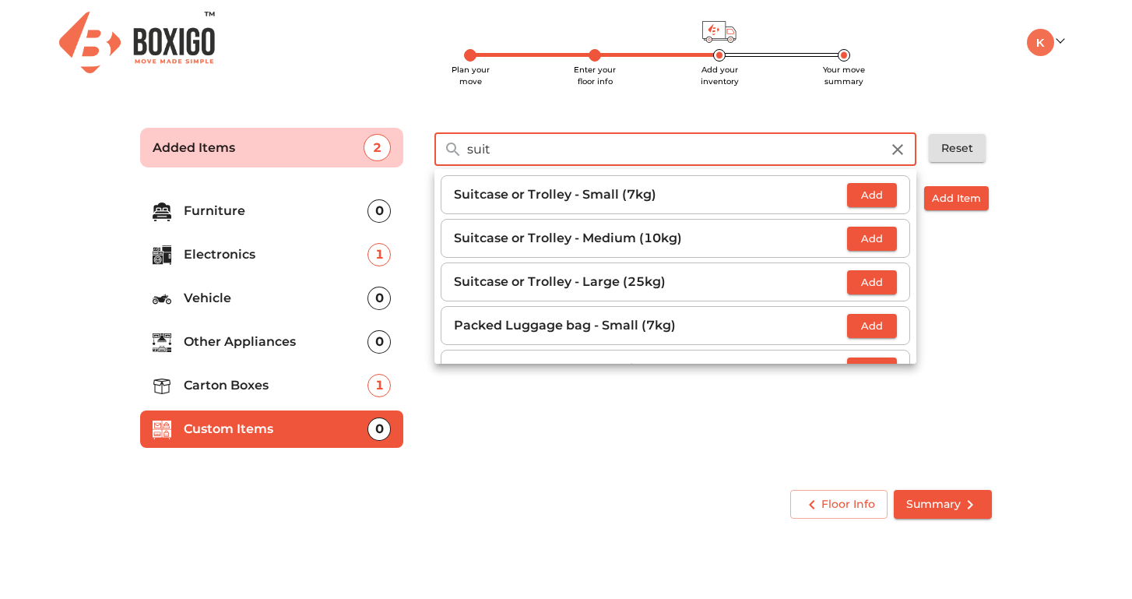
type input "suit"
click at [879, 280] on span "Add" at bounding box center [872, 282] width 34 height 18
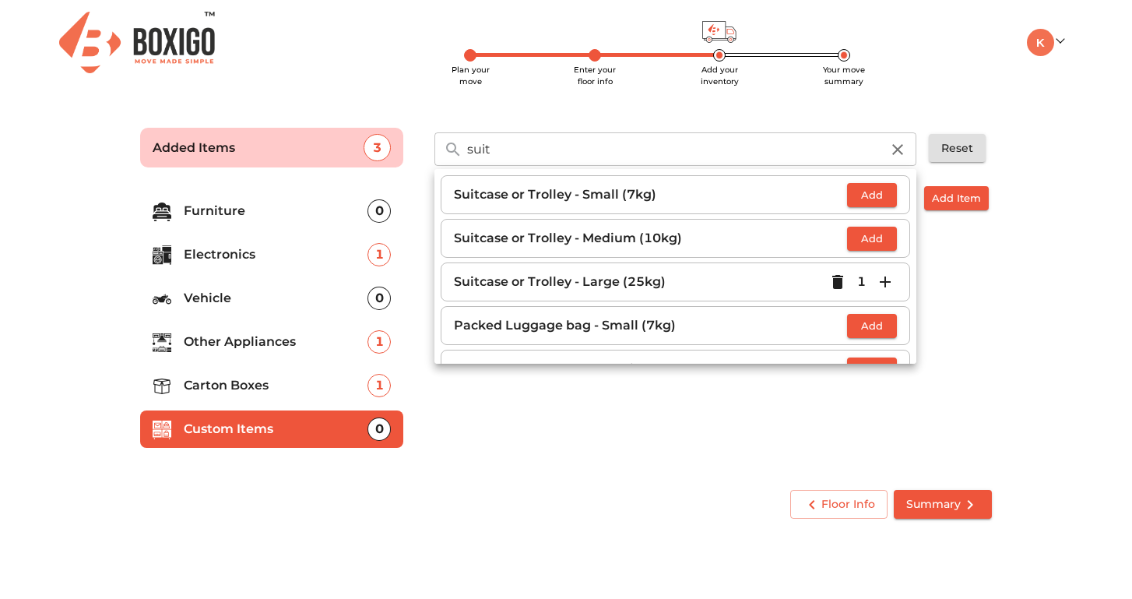
click at [976, 332] on div "Custom Items Add Item There are no Custom Items! You can add by clicking on the…" at bounding box center [713, 327] width 570 height 294
click at [931, 508] on span "Summary" at bounding box center [942, 503] width 73 height 19
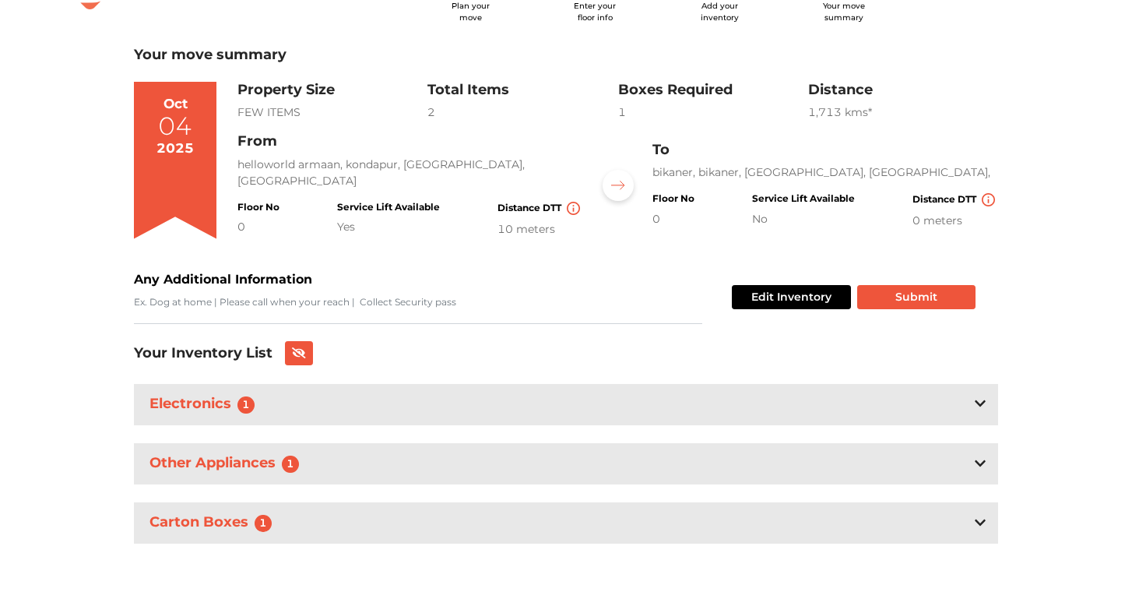
scroll to position [63, 0]
click at [361, 416] on div "Electronics 1" at bounding box center [566, 405] width 864 height 41
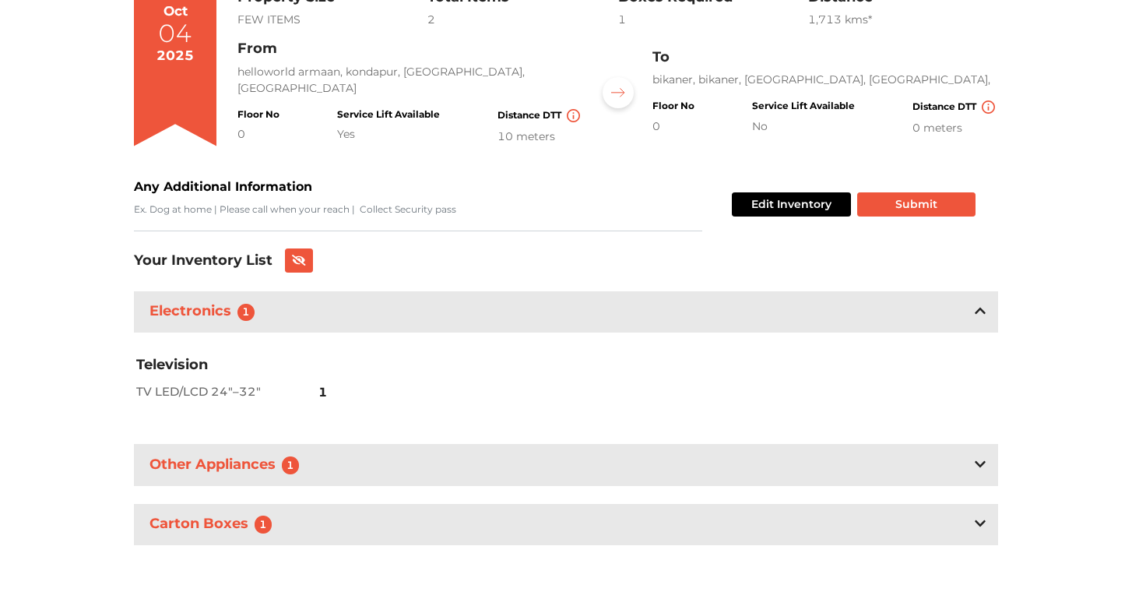
click at [323, 529] on div "Carton Boxes 1" at bounding box center [566, 524] width 864 height 41
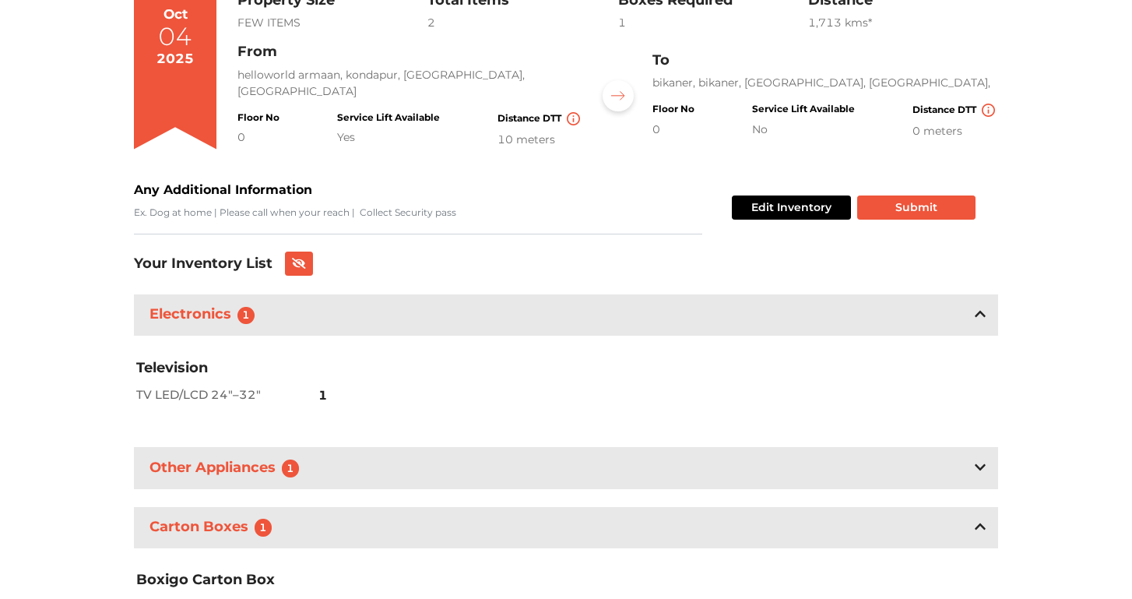
scroll to position [0, 0]
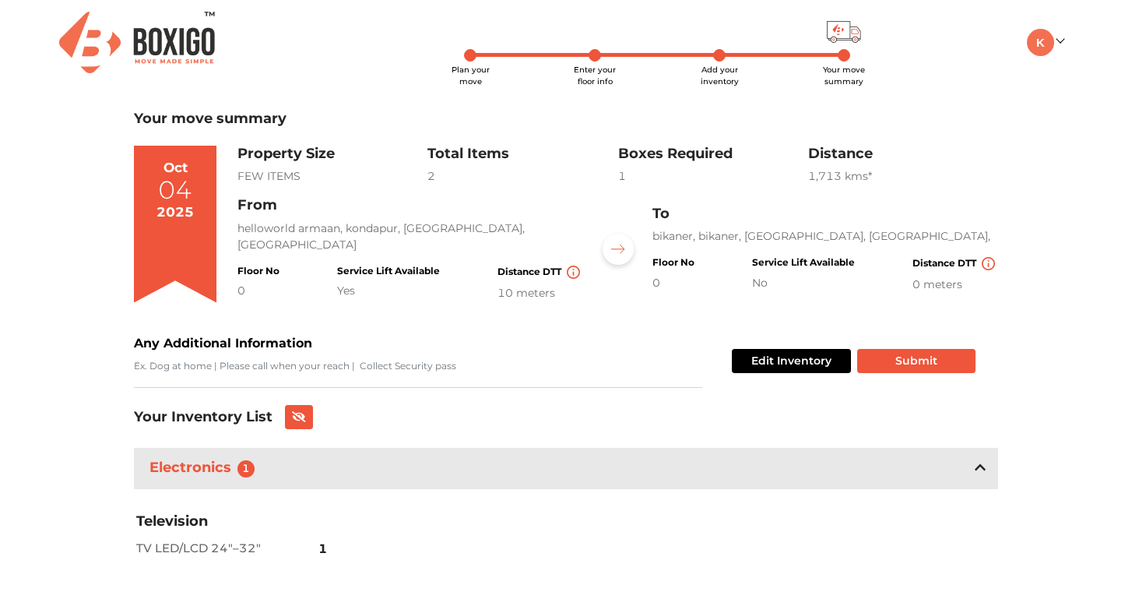
click at [910, 346] on div "Edit Inventory Submit" at bounding box center [850, 361] width 250 height 54
click at [909, 355] on button "Submit" at bounding box center [916, 361] width 118 height 24
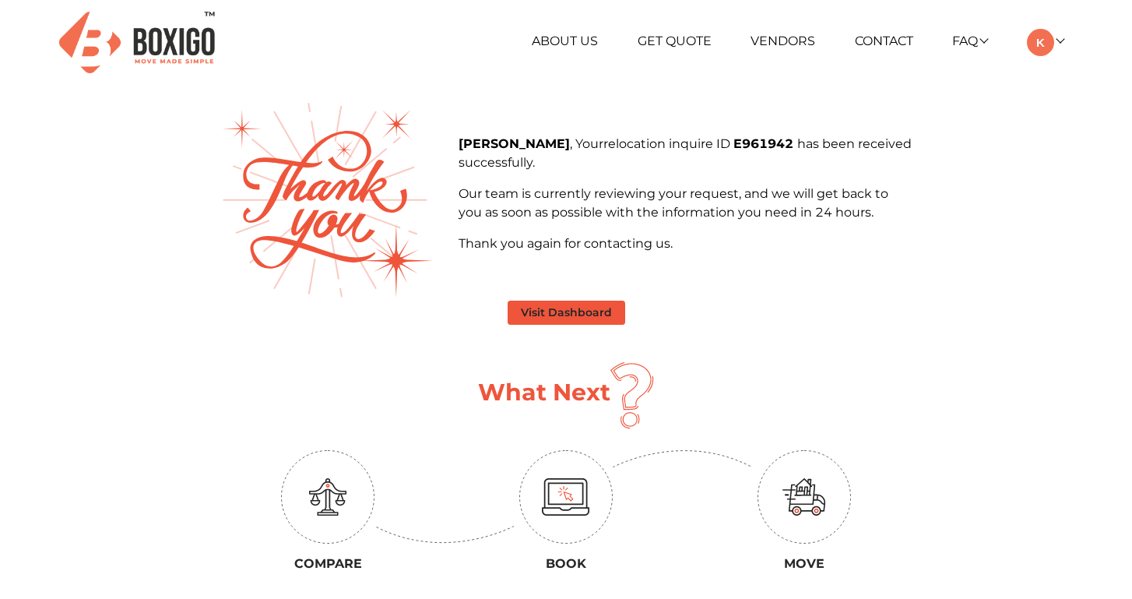
click at [587, 306] on button "Visit Dashboard" at bounding box center [567, 312] width 118 height 24
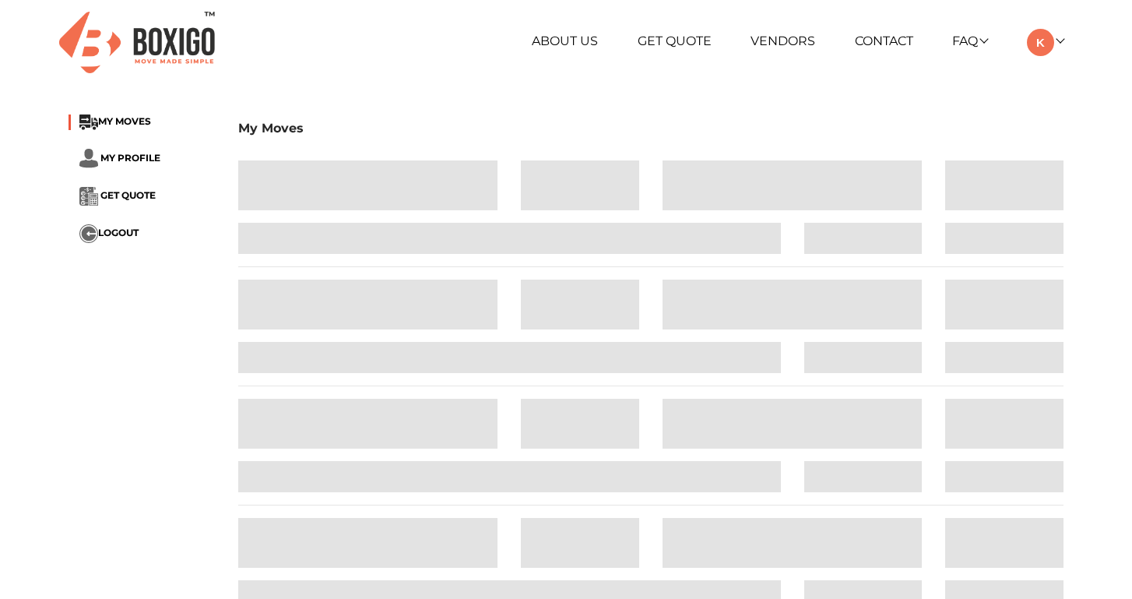
click at [104, 205] on li "GET QUOTE" at bounding box center [141, 196] width 146 height 19
click at [114, 197] on span "GET QUOTE" at bounding box center [127, 195] width 55 height 12
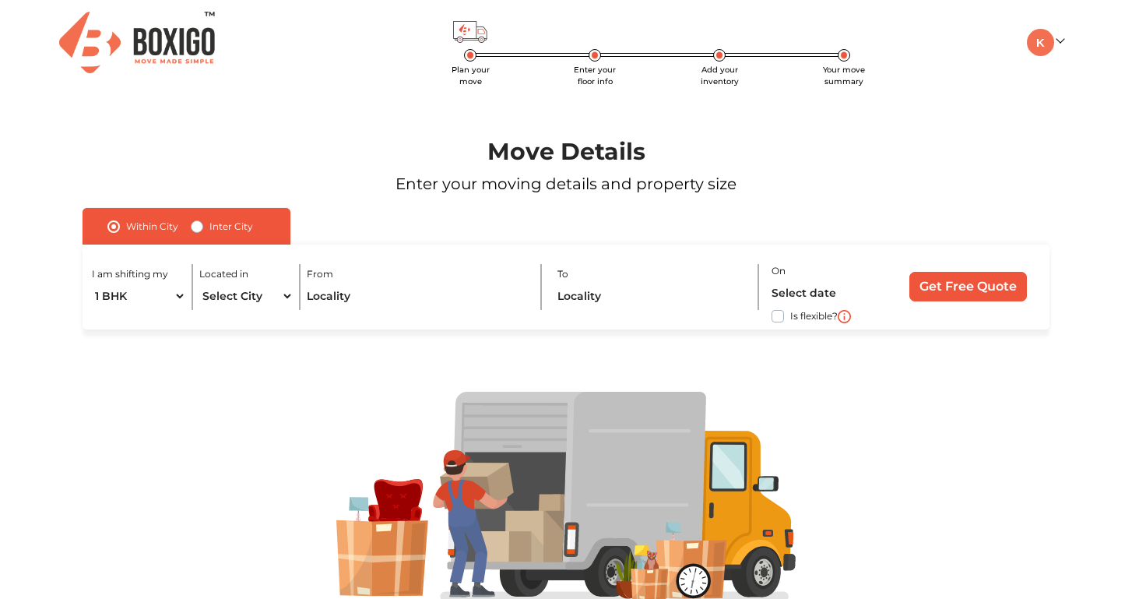
click at [203, 234] on div "Inter City" at bounding box center [222, 226] width 62 height 19
click at [209, 227] on label "Inter City" at bounding box center [231, 226] width 44 height 19
click at [194, 227] on input "Inter City" at bounding box center [197, 225] width 12 height 16
radio input "true"
click at [1045, 40] on img at bounding box center [1040, 42] width 27 height 27
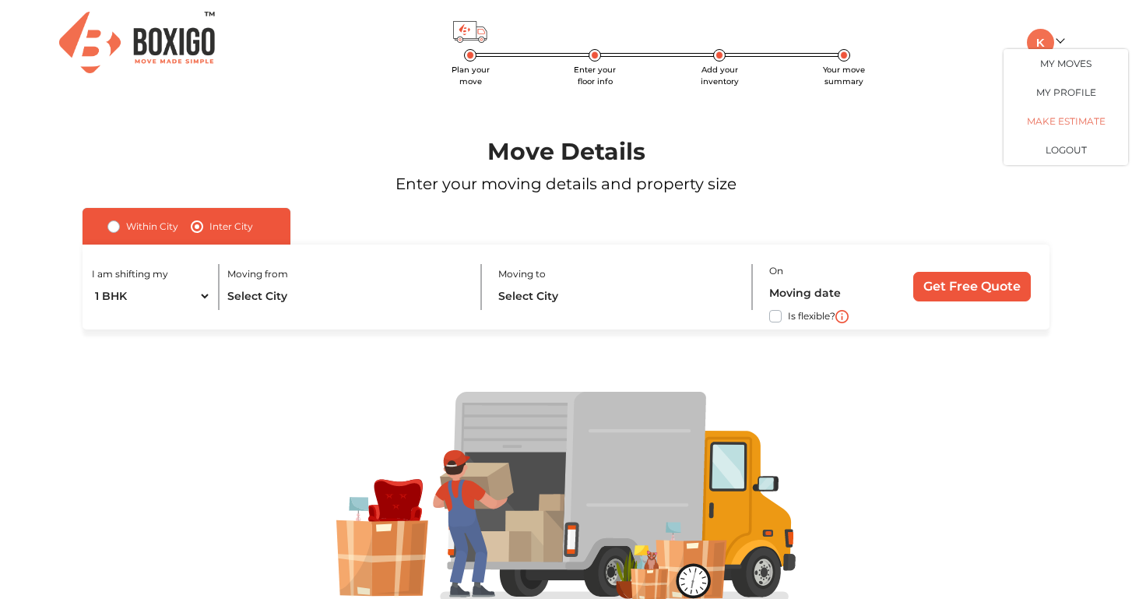
click at [1058, 115] on link "Make Estimate" at bounding box center [1065, 121] width 125 height 29
click at [1075, 119] on link "Make Estimate" at bounding box center [1065, 121] width 125 height 29
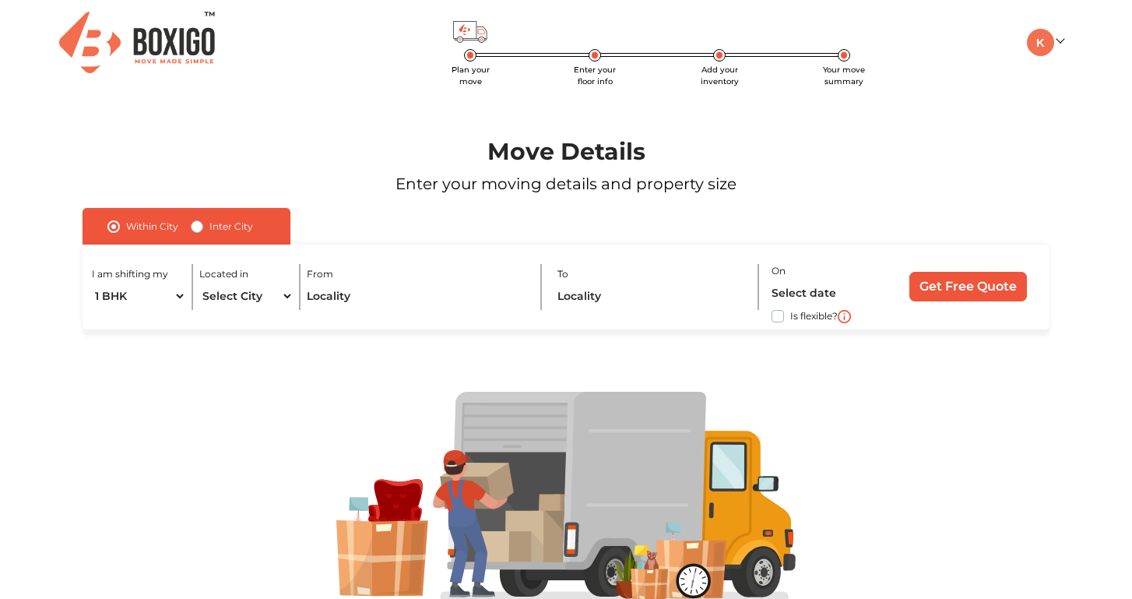
click at [126, 45] on img at bounding box center [137, 42] width 156 height 61
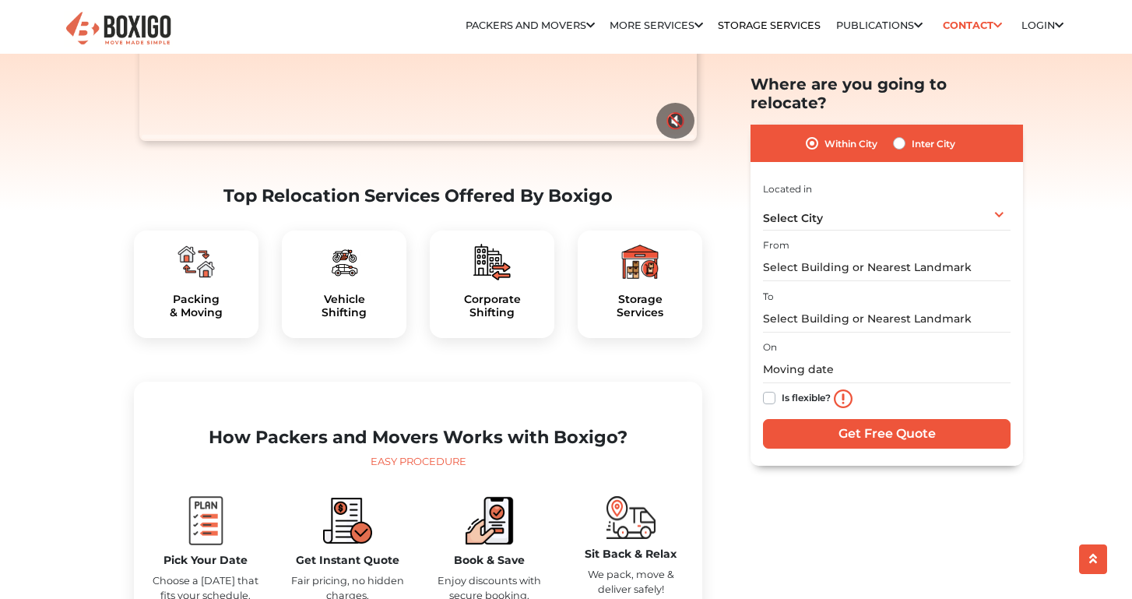
click at [342, 268] on img at bounding box center [343, 261] width 37 height 37
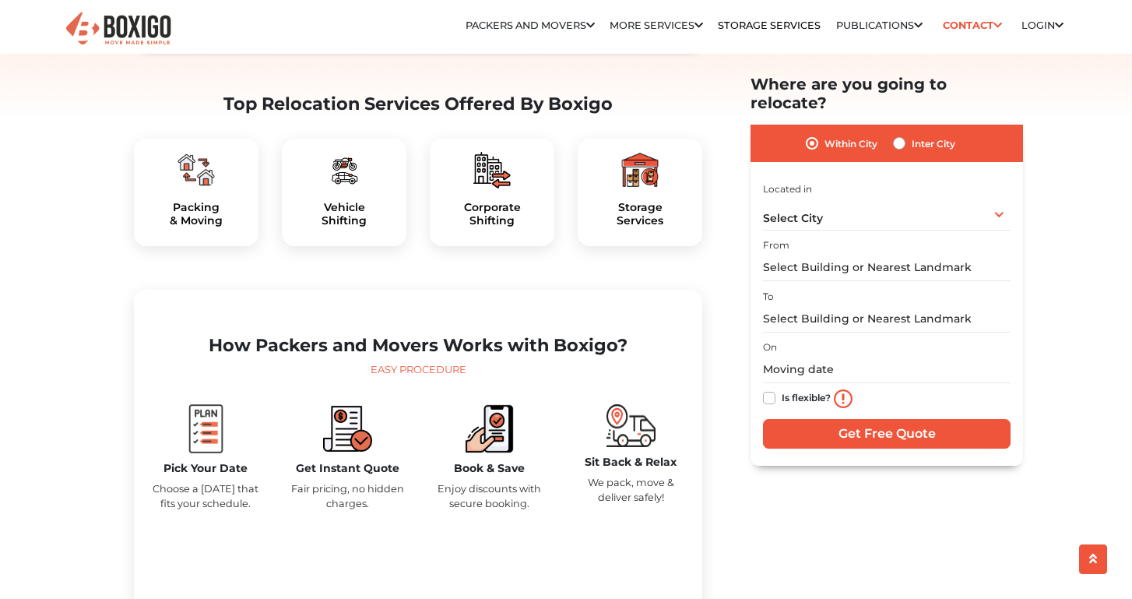
scroll to position [535, 0]
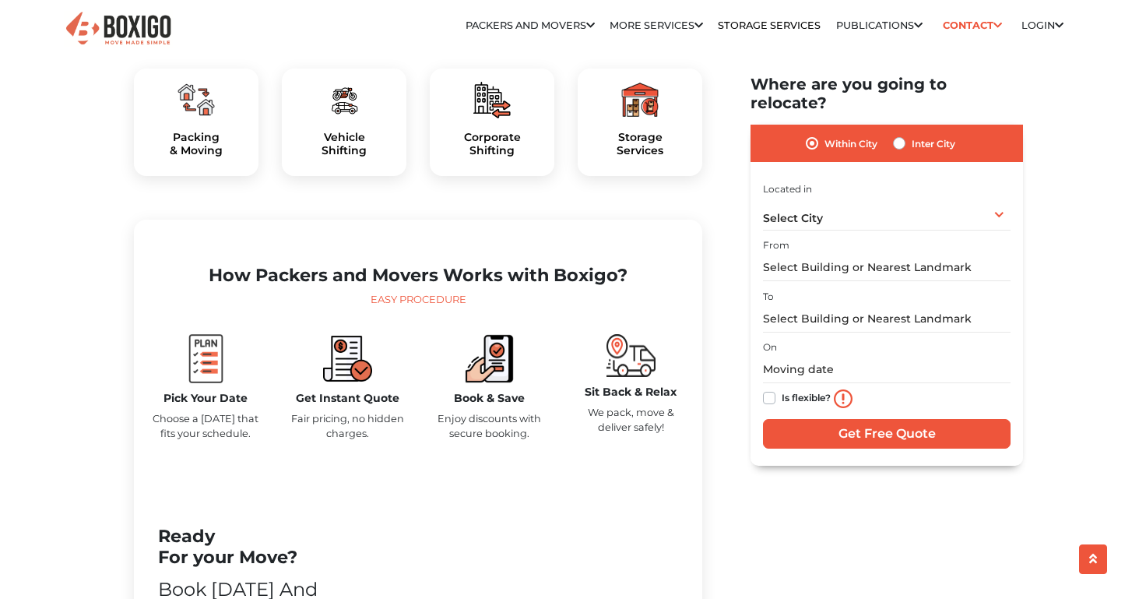
click at [908, 134] on div "Inter City" at bounding box center [924, 143] width 62 height 19
click at [911, 134] on label "Inter City" at bounding box center [933, 143] width 44 height 19
click at [897, 134] on input "Inter City" at bounding box center [899, 142] width 12 height 16
radio input "true"
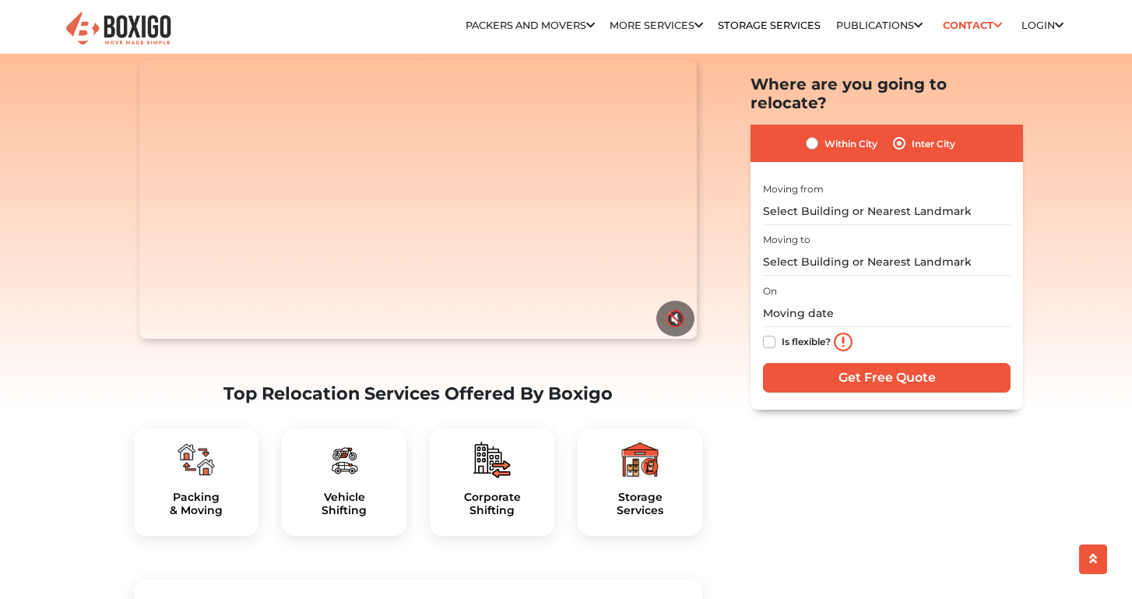
scroll to position [20, 0]
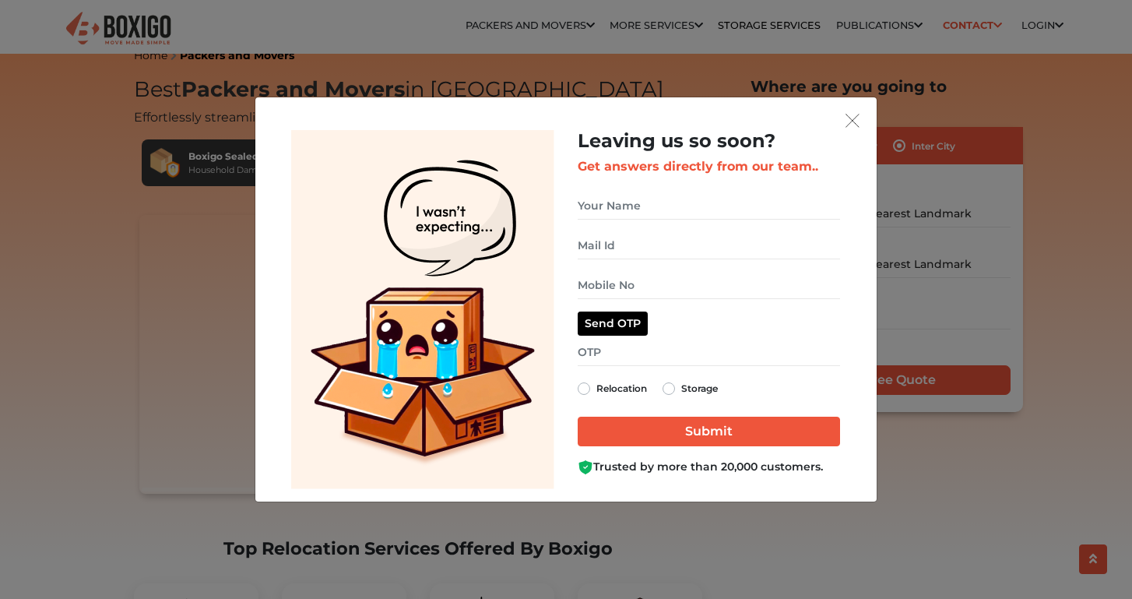
click at [848, 116] on img "get free quote dialog" at bounding box center [852, 121] width 14 height 14
